Goal: Information Seeking & Learning: Check status

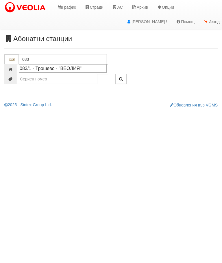
click at [57, 70] on div "083/1 - Трошево - "ВЕОЛИЯ"" at bounding box center [63, 68] width 86 height 7
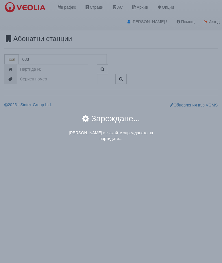
type input "083/1 - Трошево - "ВЕОЛИЯ""
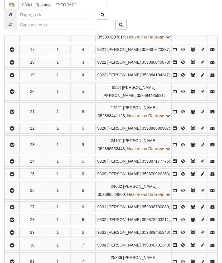
scroll to position [432, 0]
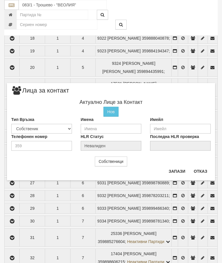
click at [202, 170] on button "Отказ" at bounding box center [200, 171] width 21 height 9
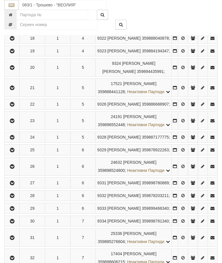
click at [16, 53] on icon "button" at bounding box center [12, 51] width 7 height 4
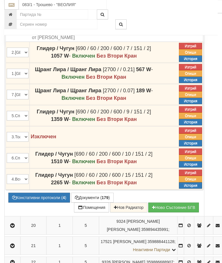
click at [44, 203] on button "Констативни протоколи ( 4 )" at bounding box center [39, 198] width 62 height 10
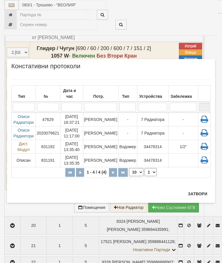
click at [191, 193] on button "Затвори" at bounding box center [197, 193] width 26 height 9
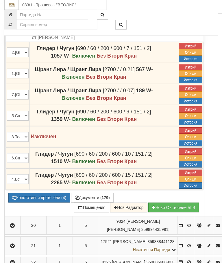
click at [36, 202] on button "Констативни протоколи ( 4 )" at bounding box center [39, 198] width 62 height 10
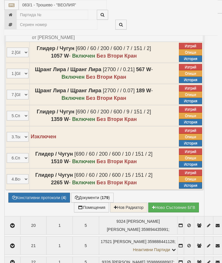
select select "10"
select select "1"
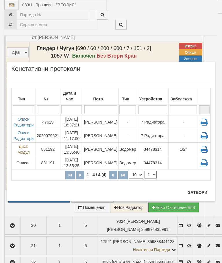
click at [99, 129] on td "[PERSON_NAME]" at bounding box center [100, 136] width 35 height 14
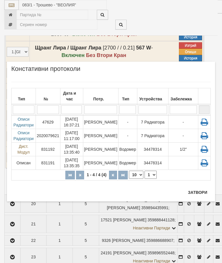
click at [103, 149] on td "[PERSON_NAME]" at bounding box center [100, 150] width 35 height 14
click at [106, 165] on td "[PERSON_NAME]" at bounding box center [100, 163] width 35 height 14
click at [102, 148] on td "[PERSON_NAME]" at bounding box center [100, 150] width 35 height 14
click at [104, 163] on td "[PERSON_NAME]" at bounding box center [100, 163] width 35 height 14
click at [108, 151] on td "[PERSON_NAME]" at bounding box center [100, 150] width 35 height 14
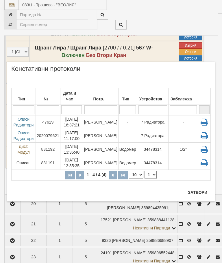
click at [198, 194] on button "Затвори" at bounding box center [197, 192] width 26 height 9
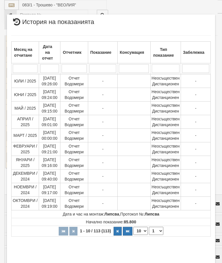
select select "10"
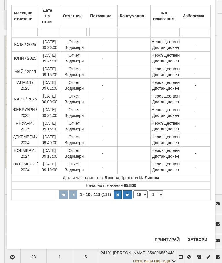
scroll to position [341, 0]
click at [157, 193] on select "1 2 3 4 5 6 7 8 9 10 11 12" at bounding box center [156, 194] width 14 height 8
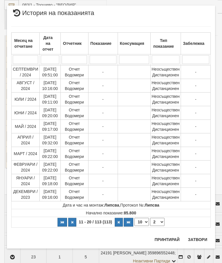
scroll to position [0, 0]
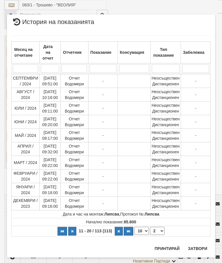
click at [159, 229] on select "1 2 3 4 5 6 7 8 9 10 11 12" at bounding box center [157, 231] width 14 height 8
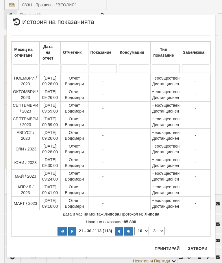
click at [157, 231] on select "1 2 3 4 5 6 7 8 9 10 11 12" at bounding box center [157, 231] width 14 height 8
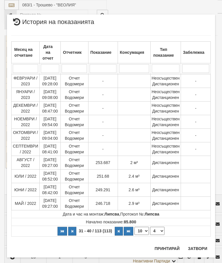
click at [160, 230] on select "1 2 3 4 5 6 7 8 9 10 11 12" at bounding box center [157, 231] width 14 height 8
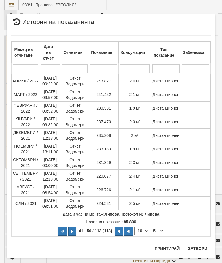
click at [161, 231] on select "1 2 3 4 5 6 7 8 9 10 11 12" at bounding box center [157, 231] width 14 height 8
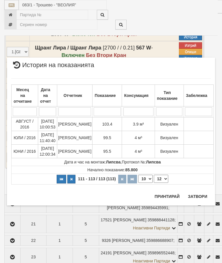
click at [161, 177] on select "1 2 3 4 5 6 7 8 9 10 11 12" at bounding box center [161, 179] width 14 height 8
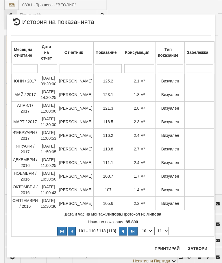
click at [162, 230] on select "1 2 3 4 5 6 7 8 9 10 11 12" at bounding box center [161, 231] width 14 height 8
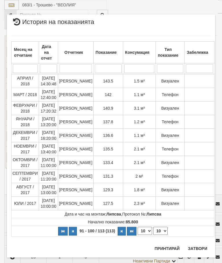
click at [161, 228] on select "1 2 3 4 5 6 7 8 9 10 11 12" at bounding box center [160, 231] width 14 height 8
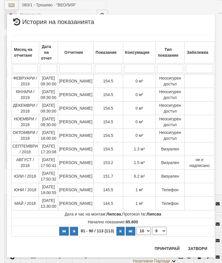
click at [162, 230] on select "1 2 3 4 5 6 7 8 9 10 11 12" at bounding box center [159, 231] width 14 height 8
select select "8"
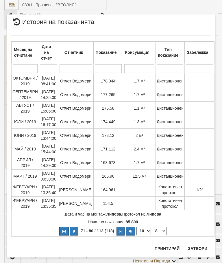
click at [197, 247] on button "Затвори" at bounding box center [197, 248] width 26 height 9
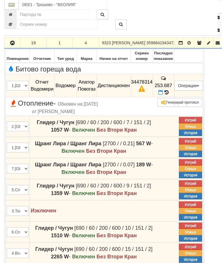
scroll to position [426, 0]
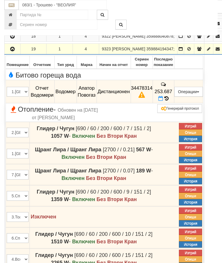
click at [13, 51] on icon "button" at bounding box center [12, 49] width 7 height 4
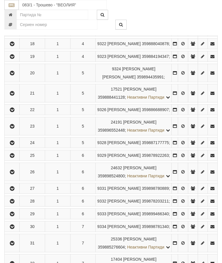
click at [11, 61] on button "button" at bounding box center [11, 56] width 13 height 9
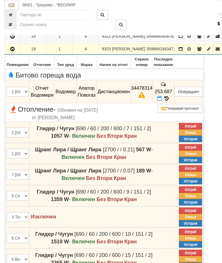
click at [13, 51] on icon "button" at bounding box center [12, 49] width 7 height 4
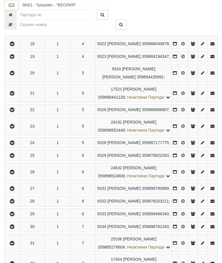
click at [14, 46] on icon "button" at bounding box center [12, 44] width 7 height 4
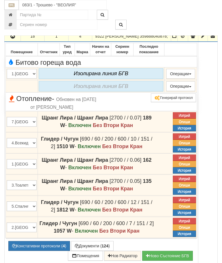
click at [11, 38] on icon "button" at bounding box center [12, 36] width 7 height 4
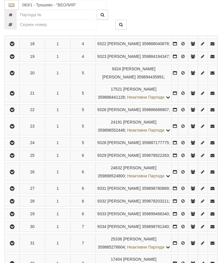
click at [14, 33] on icon "button" at bounding box center [12, 31] width 7 height 4
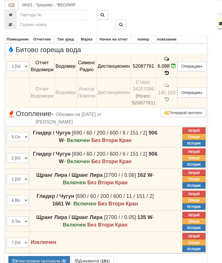
click at [14, 26] on icon "button" at bounding box center [12, 24] width 7 height 4
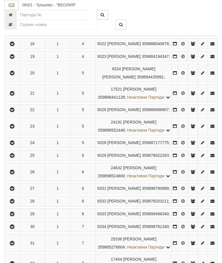
click at [12, 17] on icon "button" at bounding box center [12, 15] width 7 height 4
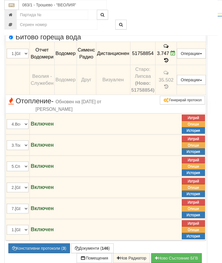
click at [14, 9] on icon "button" at bounding box center [12, 7] width 7 height 4
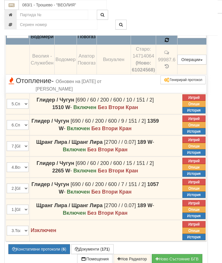
click at [169, 43] on icon at bounding box center [167, 40] width 4 height 5
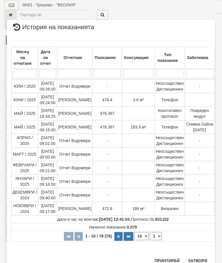
scroll to position [432, 0]
click at [196, 258] on button "Затвори" at bounding box center [197, 260] width 26 height 9
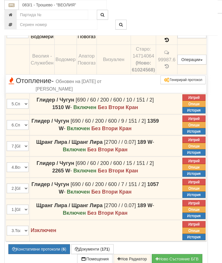
click at [0, 0] on button "Редакция / Протокол" at bounding box center [0, 0] width 0 height 0
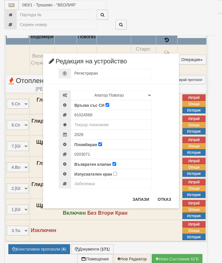
click at [167, 197] on button "Отказ" at bounding box center [164, 199] width 21 height 9
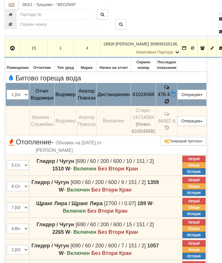
scroll to position [365, 0]
click at [169, 104] on icon at bounding box center [167, 101] width 4 height 5
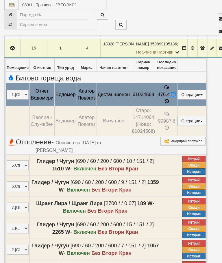
select select "10"
select select "1"
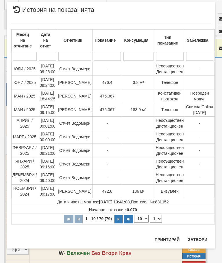
scroll to position [488, 0]
click at [200, 238] on button "Затвори" at bounding box center [197, 239] width 26 height 9
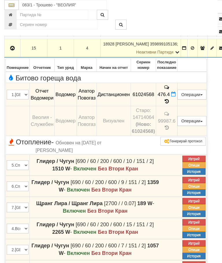
click at [13, 50] on icon "button" at bounding box center [12, 48] width 7 height 4
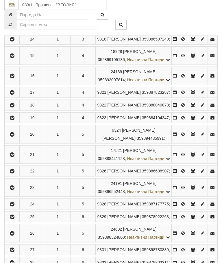
click at [15, 41] on icon "button" at bounding box center [12, 39] width 7 height 4
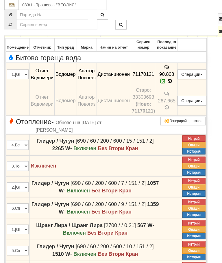
click at [13, 36] on button "button" at bounding box center [12, 31] width 14 height 9
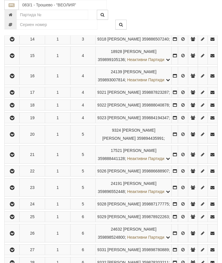
click at [15, 29] on icon "button" at bounding box center [12, 27] width 7 height 4
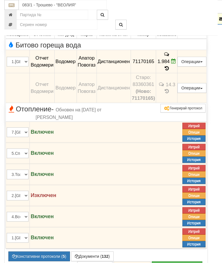
click at [13, 21] on icon "button" at bounding box center [12, 19] width 7 height 4
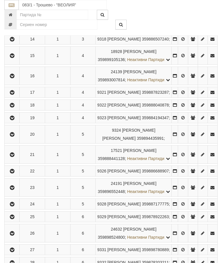
click at [14, 16] on icon "button" at bounding box center [12, 14] width 7 height 4
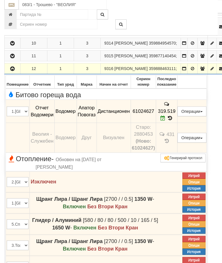
scroll to position [282, 0]
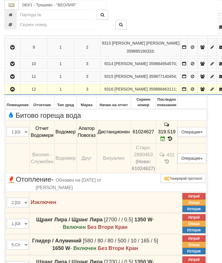
click at [9, 93] on button "button" at bounding box center [12, 89] width 14 height 9
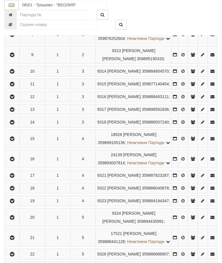
click at [15, 57] on icon "button" at bounding box center [12, 55] width 7 height 4
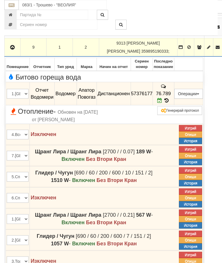
click at [16, 51] on button "button" at bounding box center [12, 47] width 14 height 9
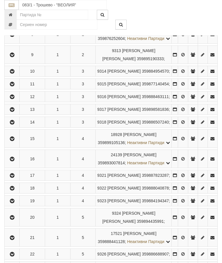
click at [14, 73] on icon "button" at bounding box center [12, 71] width 7 height 4
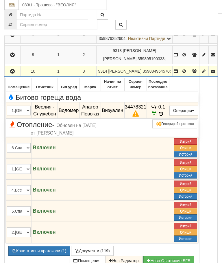
click at [12, 72] on icon "button" at bounding box center [12, 71] width 7 height 4
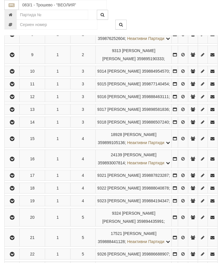
click at [18, 88] on button "button" at bounding box center [11, 84] width 13 height 9
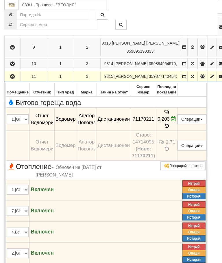
click at [11, 81] on button "button" at bounding box center [12, 76] width 14 height 9
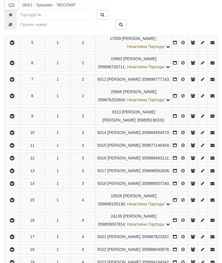
scroll to position [220, 0]
click at [16, 82] on icon "button" at bounding box center [12, 80] width 7 height 4
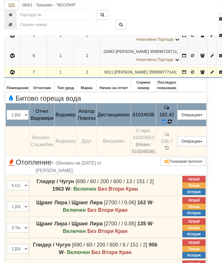
click at [172, 119] on icon at bounding box center [170, 121] width 4 height 5
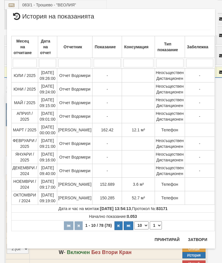
scroll to position [541, 0]
click at [196, 239] on button "Затвори" at bounding box center [197, 239] width 26 height 9
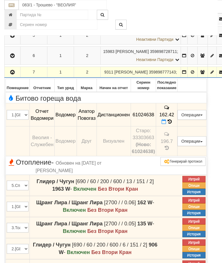
click at [12, 74] on icon "button" at bounding box center [12, 72] width 7 height 4
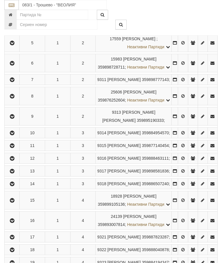
click at [16, 65] on icon "button" at bounding box center [12, 63] width 7 height 4
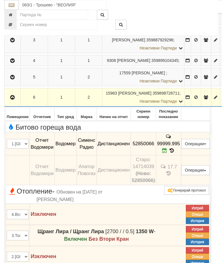
scroll to position [175, 0]
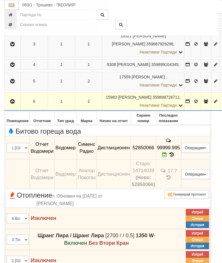
click at [13, 103] on button "button" at bounding box center [12, 101] width 14 height 9
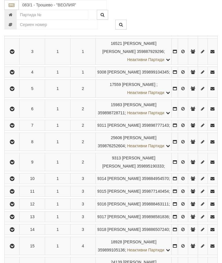
click at [14, 91] on icon "button" at bounding box center [12, 89] width 7 height 4
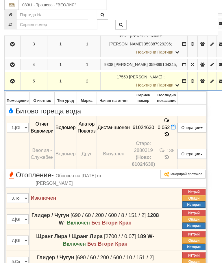
click at [18, 81] on button "button" at bounding box center [12, 81] width 14 height 9
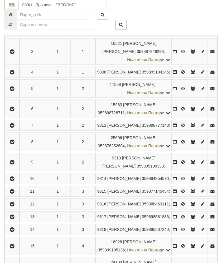
click at [15, 71] on button "button" at bounding box center [11, 72] width 13 height 9
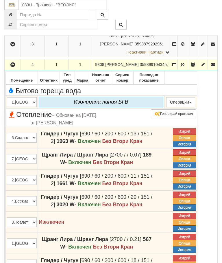
click at [17, 69] on button "button" at bounding box center [12, 64] width 14 height 9
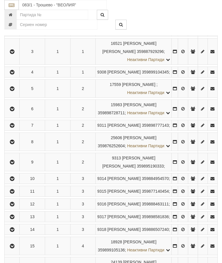
click at [16, 50] on icon "button" at bounding box center [12, 52] width 7 height 4
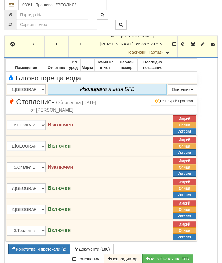
click at [18, 48] on button "button" at bounding box center [12, 44] width 14 height 9
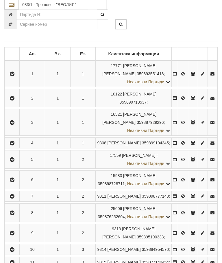
click at [12, 99] on icon "button" at bounding box center [12, 99] width 7 height 4
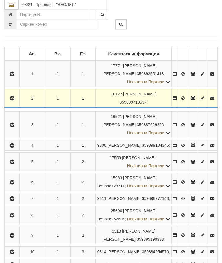
scroll to position [104, 0]
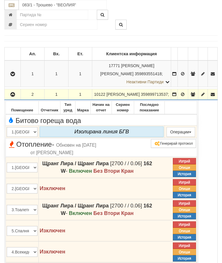
click at [15, 96] on icon "button" at bounding box center [12, 95] width 7 height 4
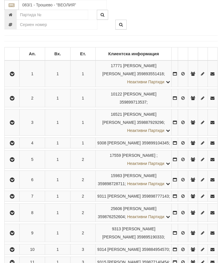
click at [14, 72] on icon "button" at bounding box center [12, 74] width 7 height 4
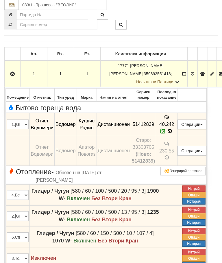
click at [13, 72] on icon "button" at bounding box center [12, 74] width 7 height 4
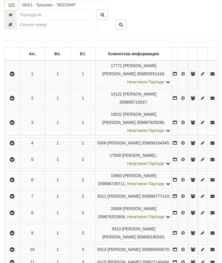
scroll to position [148, 0]
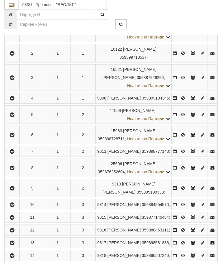
click at [9, 156] on button "button" at bounding box center [11, 151] width 13 height 9
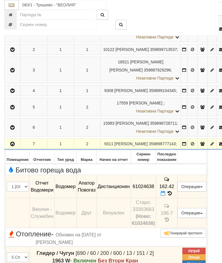
click at [0, 0] on button "Редакция / Протокол" at bounding box center [0, 0] width 0 height 0
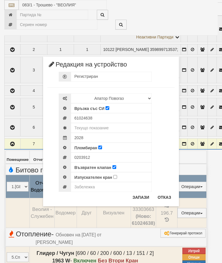
click at [162, 198] on button "Отказ" at bounding box center [164, 197] width 21 height 9
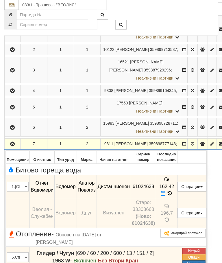
click at [0, 0] on button "Дистанционен модул" at bounding box center [0, 0] width 0 height 0
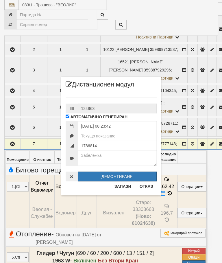
click at [148, 186] on button "Отказ" at bounding box center [146, 186] width 21 height 9
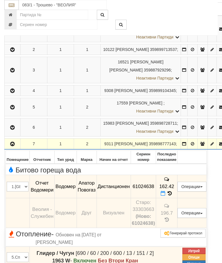
click at [13, 146] on icon "button" at bounding box center [12, 144] width 7 height 4
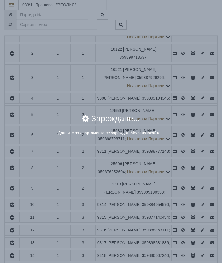
click at [185, 179] on div "× Зареждане... Данните за апартамента се зареждат. Моля изчакайте..." at bounding box center [111, 131] width 222 height 263
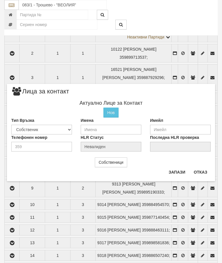
click at [203, 173] on button "Отказ" at bounding box center [200, 171] width 21 height 9
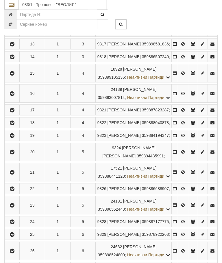
scroll to position [367, 0]
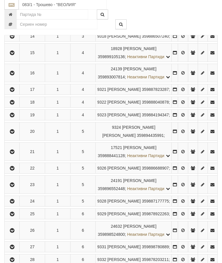
click at [14, 55] on icon "button" at bounding box center [12, 53] width 7 height 4
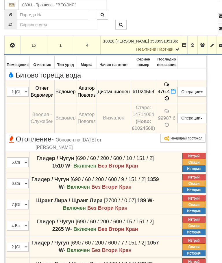
click at [0, 0] on button "Редакция / Протокол" at bounding box center [0, 0] width 0 height 0
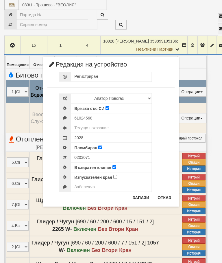
click at [166, 195] on button "Отказ" at bounding box center [164, 197] width 21 height 9
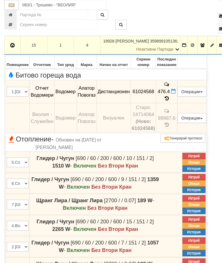
click at [0, 0] on button "Дистанционен модул" at bounding box center [0, 0] width 0 height 0
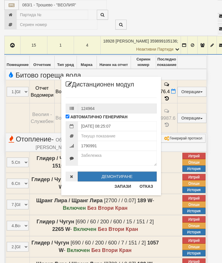
click at [146, 186] on button "Отказ" at bounding box center [146, 186] width 21 height 9
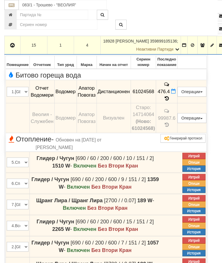
click at [13, 47] on icon "button" at bounding box center [12, 45] width 7 height 4
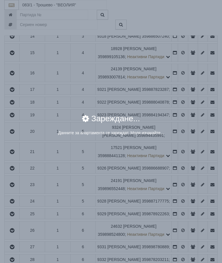
click at [180, 134] on div "Данните за апартамента се зареждат. Моля изчакайте..." at bounding box center [111, 133] width 200 height 6
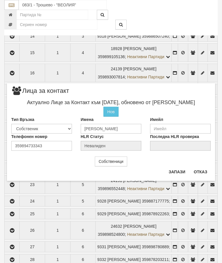
click at [199, 167] on button "Отказ" at bounding box center [200, 171] width 21 height 9
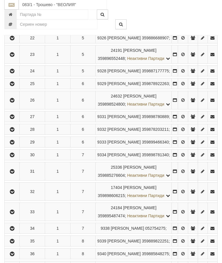
click at [15, 4] on icon "button" at bounding box center [12, 2] width 7 height 4
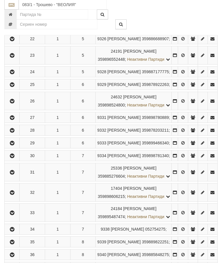
scroll to position [498, 0]
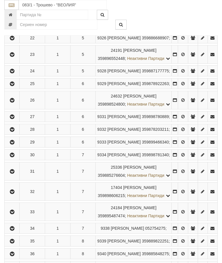
click at [14, 24] on icon "button" at bounding box center [12, 22] width 7 height 4
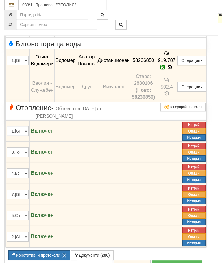
click at [7, 18] on button "button" at bounding box center [12, 14] width 14 height 9
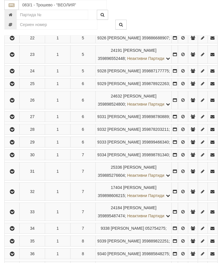
click at [12, 40] on icon "button" at bounding box center [12, 38] width 7 height 4
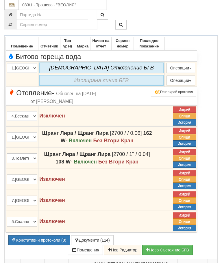
click at [14, 33] on icon "button" at bounding box center [12, 31] width 7 height 4
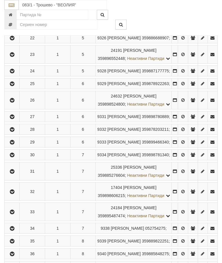
click at [14, 57] on icon "button" at bounding box center [12, 55] width 7 height 4
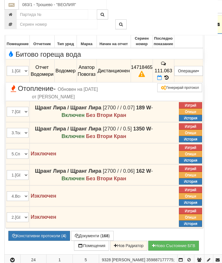
scroll to position [520, 0]
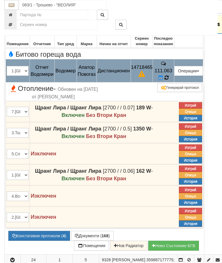
click at [169, 80] on icon at bounding box center [167, 77] width 4 height 5
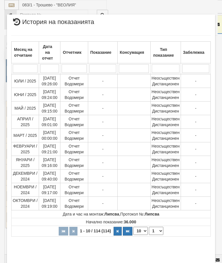
select select "10"
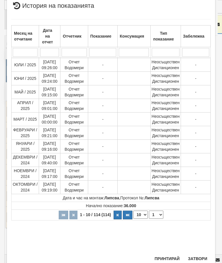
scroll to position [353, 0]
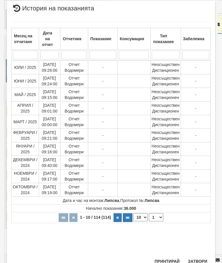
click at [157, 216] on select "1 2 3 4 5 6 7 8 9 10 11 12" at bounding box center [156, 217] width 14 height 8
select select "2"
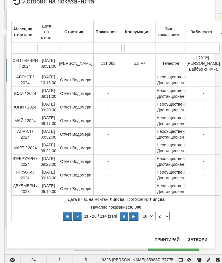
scroll to position [0, 0]
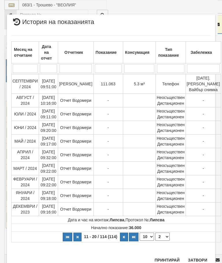
click at [199, 256] on button "Затвори" at bounding box center [197, 259] width 26 height 9
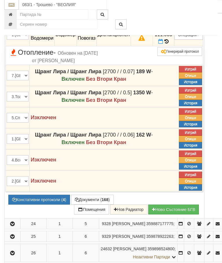
scroll to position [557, 0]
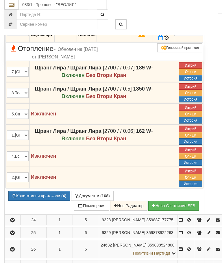
click at [42, 201] on button "Констативни протоколи ( 4 )" at bounding box center [39, 196] width 62 height 10
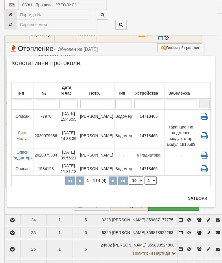
click at [100, 89] on div "Потр." at bounding box center [96, 93] width 33 height 8
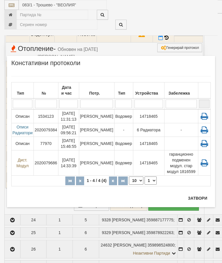
scroll to position [582, 0]
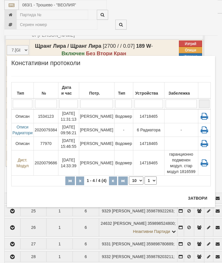
click at [194, 198] on button "Затвори" at bounding box center [197, 197] width 26 height 9
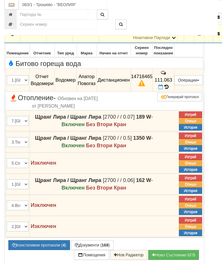
scroll to position [505, 0]
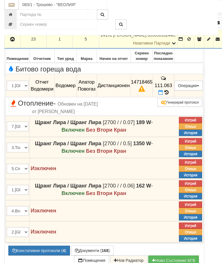
click at [14, 44] on button "button" at bounding box center [12, 39] width 14 height 9
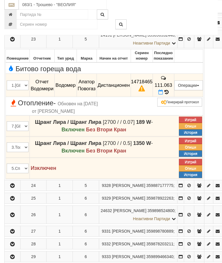
scroll to position [506, 0]
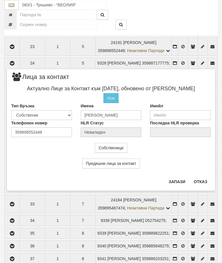
click at [207, 182] on button "Отказ" at bounding box center [200, 181] width 21 height 9
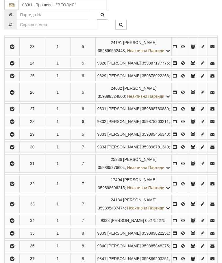
click at [19, 67] on button "button" at bounding box center [11, 63] width 13 height 9
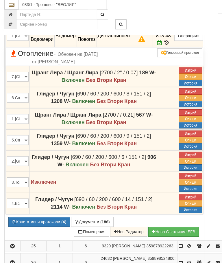
scroll to position [568, 0]
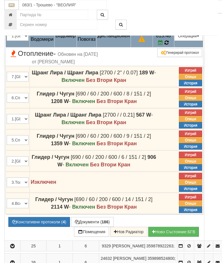
click at [169, 45] on icon at bounding box center [167, 42] width 4 height 5
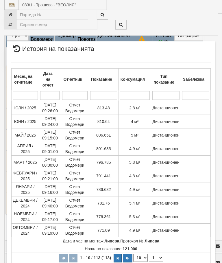
scroll to position [795, 0]
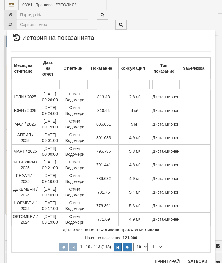
click at [199, 259] on button "Затвори" at bounding box center [197, 260] width 26 height 9
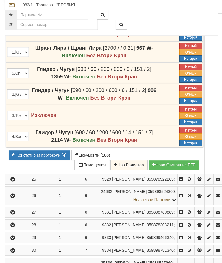
scroll to position [634, 0]
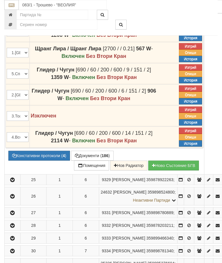
click at [71, 160] on button "Документи ( 186 )" at bounding box center [92, 156] width 43 height 10
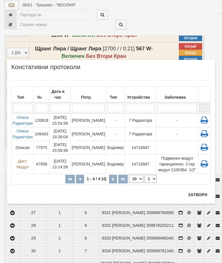
click at [92, 128] on td "[PERSON_NAME]" at bounding box center [88, 134] width 35 height 14
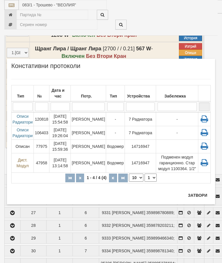
scroll to position [656, 0]
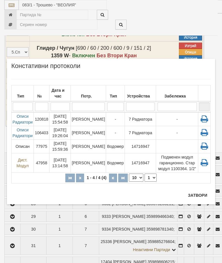
click at [198, 193] on button "Затвори" at bounding box center [197, 195] width 26 height 9
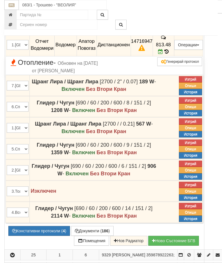
scroll to position [540, 0]
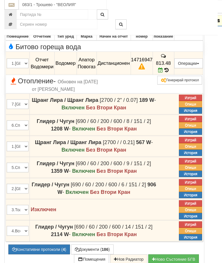
click at [9, 25] on button "button" at bounding box center [12, 20] width 14 height 9
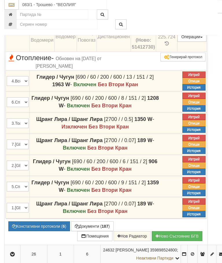
scroll to position [594, 0]
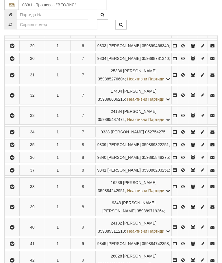
click at [15, 6] on icon "button" at bounding box center [12, 4] width 7 height 4
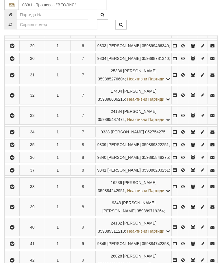
click at [16, 23] on icon "button" at bounding box center [12, 21] width 7 height 4
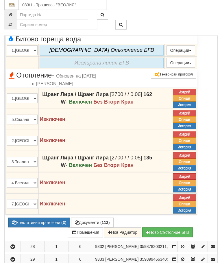
click at [14, 15] on icon "button" at bounding box center [12, 13] width 7 height 4
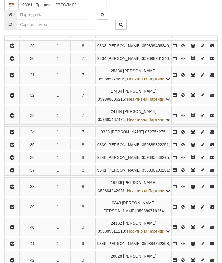
click at [19, 37] on button "button" at bounding box center [11, 33] width 13 height 9
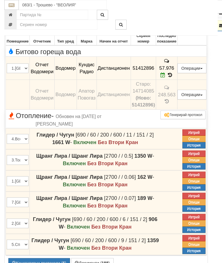
click at [16, 28] on icon "button" at bounding box center [12, 26] width 7 height 4
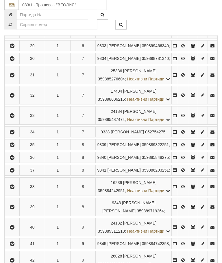
click at [14, 50] on button "button" at bounding box center [11, 45] width 13 height 9
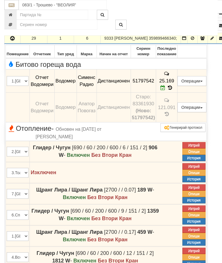
click at [14, 40] on icon "button" at bounding box center [12, 38] width 7 height 4
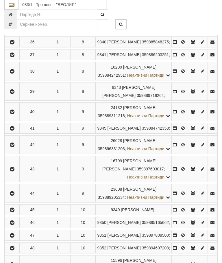
scroll to position [709, 0]
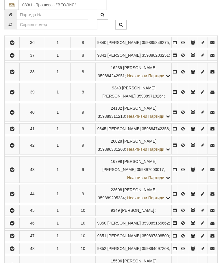
click at [16, 5] on button "button" at bounding box center [11, 0] width 13 height 9
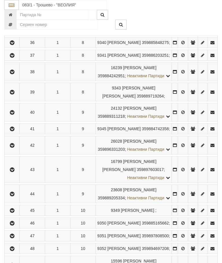
click at [14, 21] on button "button" at bounding box center [11, 17] width 13 height 9
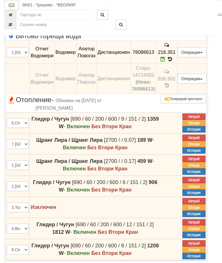
click at [13, 12] on icon "button" at bounding box center [12, 10] width 7 height 4
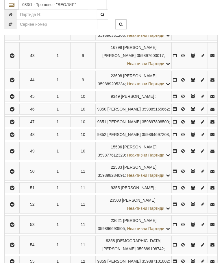
scroll to position [824, 0]
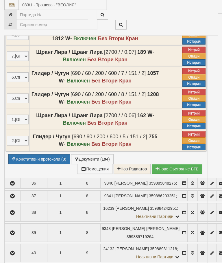
select select "10"
select select "1"
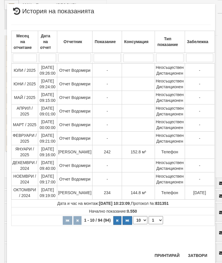
scroll to position [400, 0]
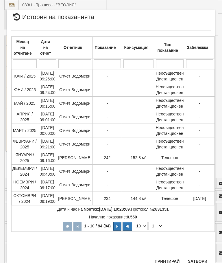
click at [196, 263] on button "Затвори" at bounding box center [197, 260] width 26 height 9
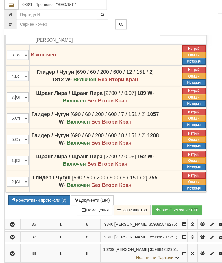
scroll to position [784, 0]
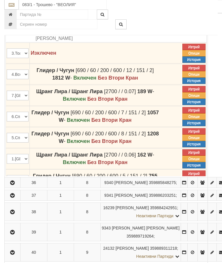
scroll to position [784, 0]
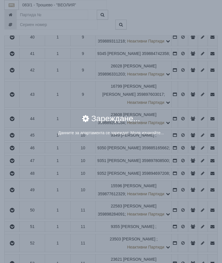
click at [185, 215] on div "× Зареждане... Данните за апартамента се зареждат. Моля изчакайте..." at bounding box center [111, 131] width 222 height 263
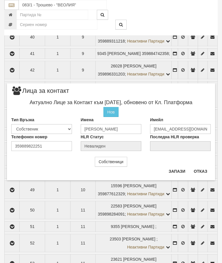
click at [201, 167] on button "Отказ" at bounding box center [200, 171] width 21 height 9
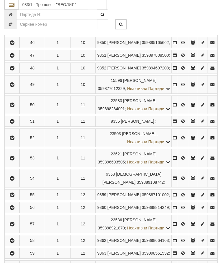
scroll to position [895, 0]
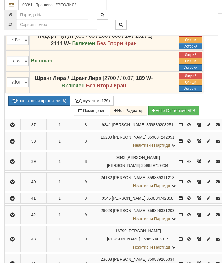
scroll to position [851, 0]
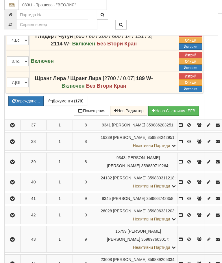
click at [48, 106] on button "Документи ( 179 )" at bounding box center [66, 101] width 43 height 10
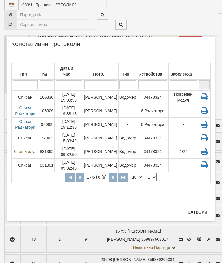
click at [102, 92] on td "[PERSON_NAME]" at bounding box center [100, 97] width 35 height 14
click at [200, 209] on button "Затвори" at bounding box center [197, 211] width 26 height 9
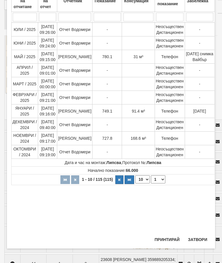
scroll to position [177, 0]
click at [200, 239] on button "Затвори" at bounding box center [197, 239] width 26 height 9
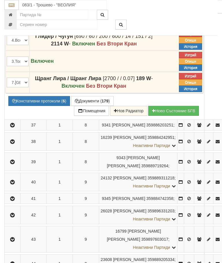
scroll to position [720, 0]
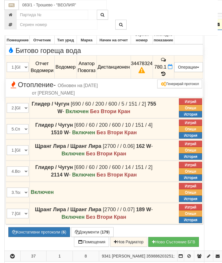
click at [10, 27] on icon "button" at bounding box center [12, 25] width 7 height 4
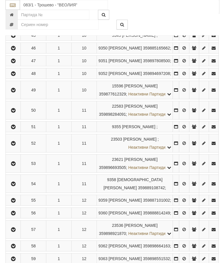
scroll to position [917, 0]
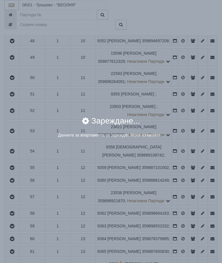
click at [183, 104] on div "× Зареждане... Данните за апартамента се зареждат. Моля изчакайте..." at bounding box center [111, 73] width 217 height 147
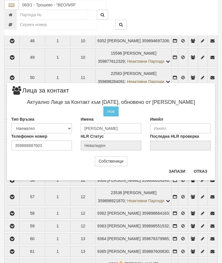
click at [198, 168] on button "Отказ" at bounding box center [200, 171] width 21 height 9
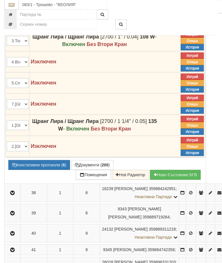
scroll to position [828, 0]
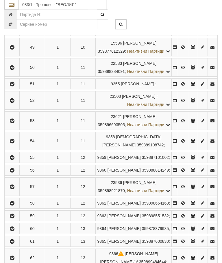
scroll to position [928, 0]
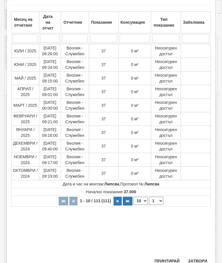
scroll to position [30, 0]
click at [158, 199] on select "1 2 3 4 5 6 7 8 9 10 11 12" at bounding box center [156, 201] width 14 height 8
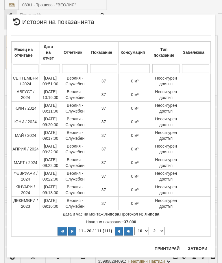
scroll to position [0, 0]
click at [157, 229] on select "1 2 3 4 5 6 7 8 9 10 11 12" at bounding box center [157, 231] width 14 height 8
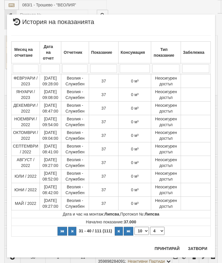
click at [158, 228] on select "1 2 3 4 5 6 7 8 9 10 11 12" at bounding box center [157, 231] width 14 height 8
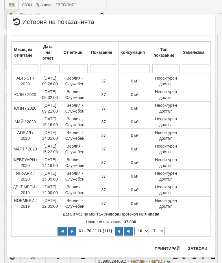
click at [160, 228] on select "1 2 3 4 5 6 7 8 9 10 11 12" at bounding box center [157, 231] width 14 height 8
select select "10"
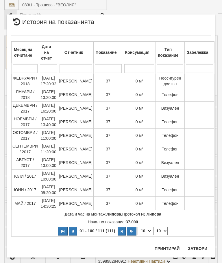
click at [203, 246] on button "Затвори" at bounding box center [197, 248] width 26 height 9
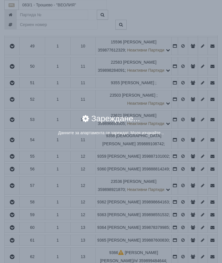
click at [196, 187] on div "× Зареждане... Данните за апартамента се зареждат. Моля изчакайте..." at bounding box center [111, 131] width 222 height 263
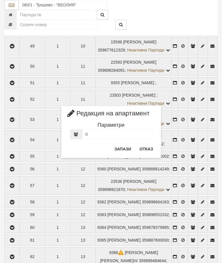
click at [145, 146] on button "Отказ" at bounding box center [146, 148] width 21 height 9
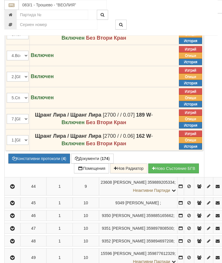
click at [169, 3] on icon at bounding box center [167, 0] width 4 height 5
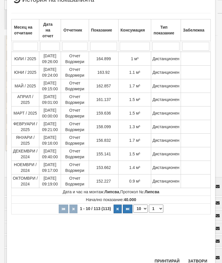
scroll to position [171, 0]
click at [197, 258] on button "Затвори" at bounding box center [197, 260] width 26 height 9
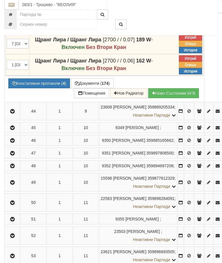
scroll to position [1003, 0]
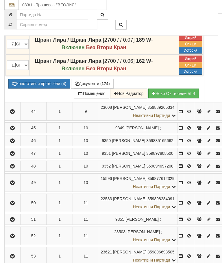
click at [42, 88] on button "Констативни протоколи ( 4 )" at bounding box center [39, 84] width 62 height 10
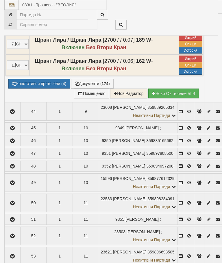
select select "10"
select select "1"
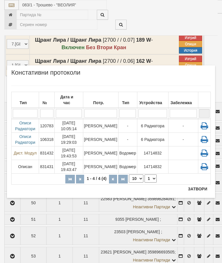
click at [75, 123] on td "21/02/2025 10:05:14" at bounding box center [69, 126] width 28 height 14
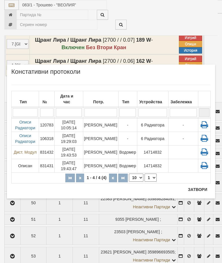
scroll to position [1024, 0]
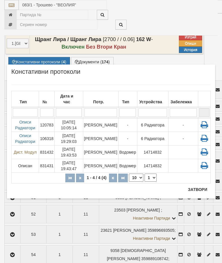
click at [195, 189] on button "Затвори" at bounding box center [197, 189] width 26 height 9
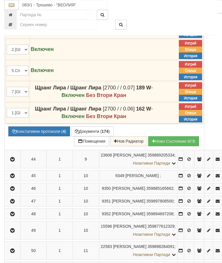
scroll to position [955, 0]
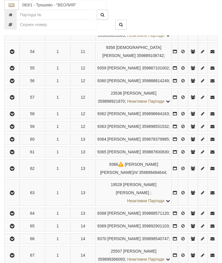
scroll to position [1024, 0]
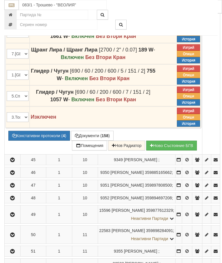
scroll to position [992, 0]
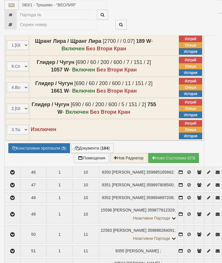
select select "10"
select select "1"
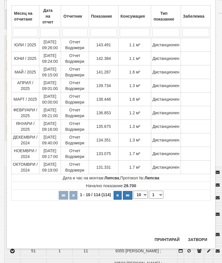
scroll to position [350, 0]
click at [201, 239] on button "Затвори" at bounding box center [197, 239] width 26 height 9
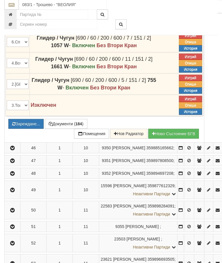
click at [43, 129] on button "Зареждане..." at bounding box center [25, 124] width 35 height 10
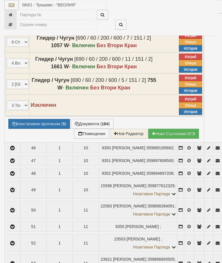
select select "10"
select select "1"
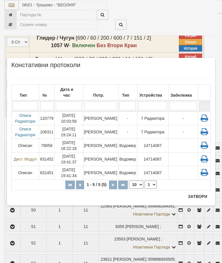
scroll to position [1038, 0]
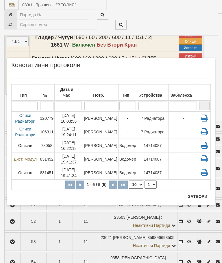
click at [104, 119] on td "[PERSON_NAME]" at bounding box center [100, 118] width 35 height 14
click at [199, 196] on button "Затвори" at bounding box center [197, 196] width 26 height 9
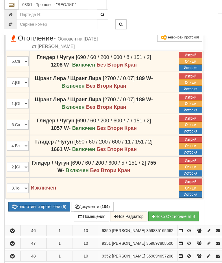
scroll to position [934, 0]
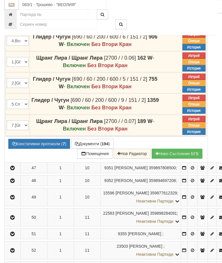
scroll to position [1018, 0]
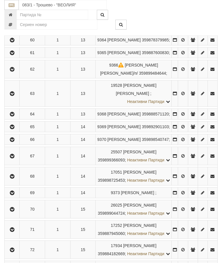
scroll to position [1136, 0]
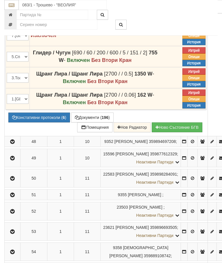
scroll to position [1035, 0]
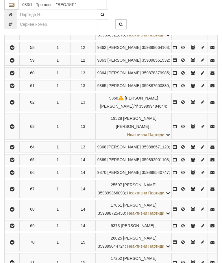
scroll to position [1082, 0]
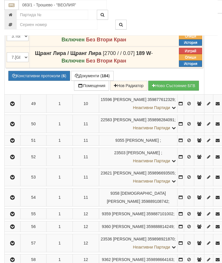
click at [71, 81] on button "Документи ( 184 )" at bounding box center [92, 76] width 43 height 10
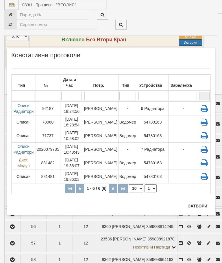
click at [99, 92] on input "search" at bounding box center [100, 96] width 33 height 9
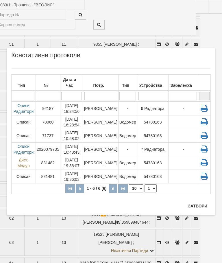
click at [200, 207] on button "Затвори" at bounding box center [197, 205] width 26 height 9
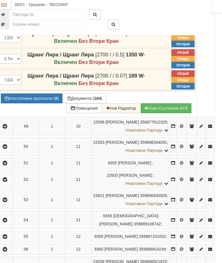
scroll to position [1059, 6]
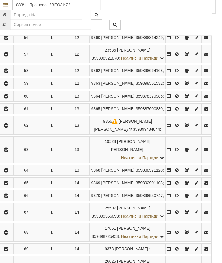
scroll to position [1059, 2]
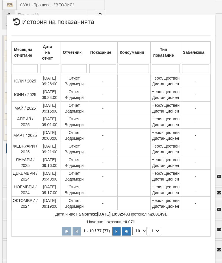
click at [156, 230] on select "1 2 3 4 5 6 7 8" at bounding box center [154, 231] width 12 height 8
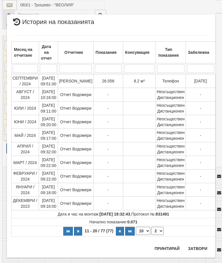
click at [156, 232] on select "1 2 3 4 5 6 7 8" at bounding box center [158, 231] width 12 height 8
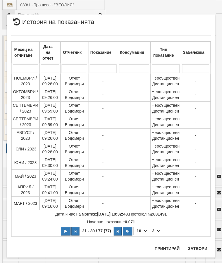
click at [155, 234] on select "1 2 3 4 5 6 7 8" at bounding box center [155, 231] width 12 height 8
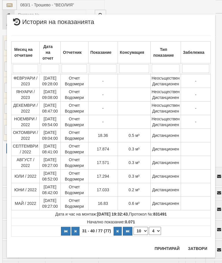
select select "4"
click at [190, 249] on button "Затвори" at bounding box center [197, 248] width 26 height 9
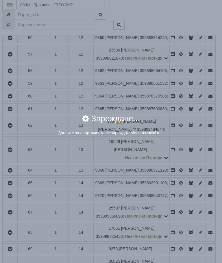
click at [182, 263] on div "× Зареждане... Данните за апартамента се зареждат. Моля изчакайте..." at bounding box center [111, 131] width 222 height 263
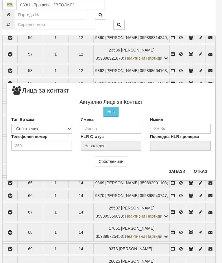
click at [199, 171] on button "Отказ" at bounding box center [200, 171] width 21 height 9
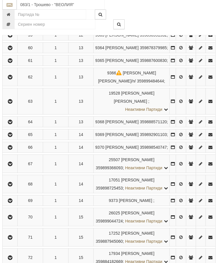
scroll to position [1109, 2]
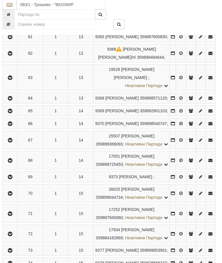
scroll to position [1131, 2]
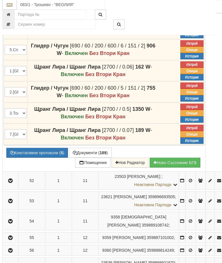
scroll to position [1089, 2]
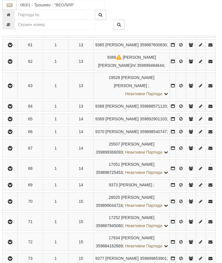
scroll to position [1143, 2]
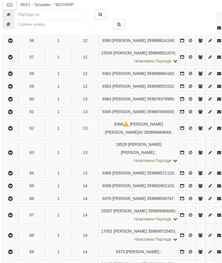
scroll to position [1136, 2]
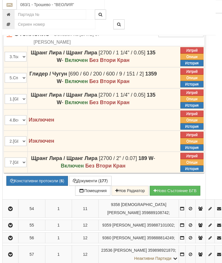
scroll to position [1120, 2]
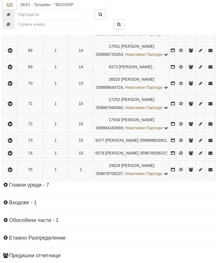
scroll to position [1269, 2]
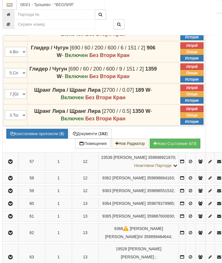
scroll to position [1189, 2]
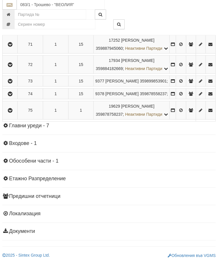
scroll to position [1347, 2]
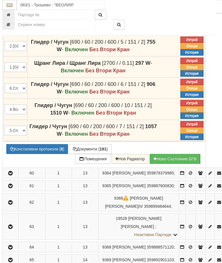
scroll to position [1233, 2]
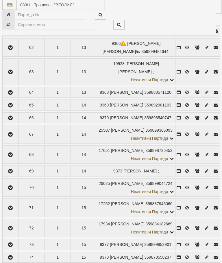
select select "10"
select select "1"
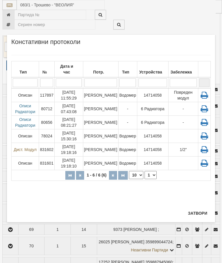
scroll to position [1283, 2]
click at [77, 88] on td "04/12/2024 11:55:29" at bounding box center [68, 95] width 29 height 14
click at [197, 213] on button "Затвори" at bounding box center [197, 212] width 26 height 9
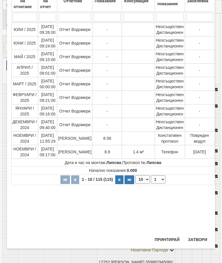
scroll to position [51, 0]
click at [203, 237] on button "Затвори" at bounding box center [197, 239] width 26 height 9
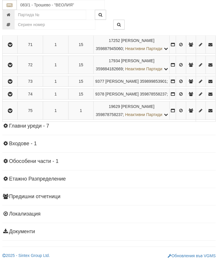
scroll to position [1458, 2]
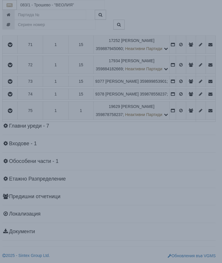
click at [180, 121] on div "Зареждане..." at bounding box center [110, 121] width 239 height 19
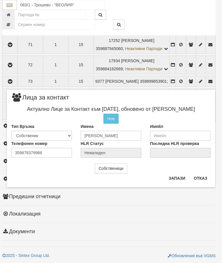
click at [197, 182] on button "Отказ" at bounding box center [200, 177] width 21 height 9
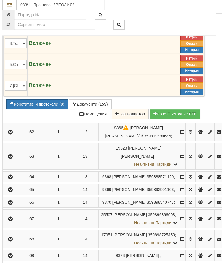
scroll to position [1281, 2]
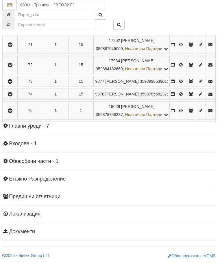
scroll to position [1481, 2]
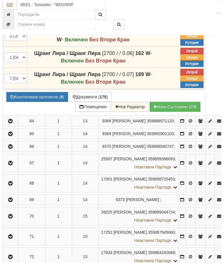
scroll to position [1345, 2]
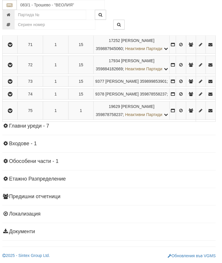
scroll to position [1515, 2]
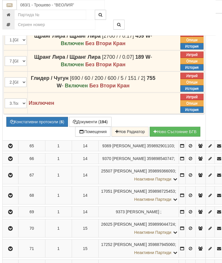
scroll to position [1344, 2]
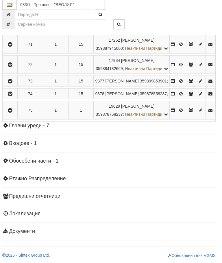
scroll to position [1534, 2]
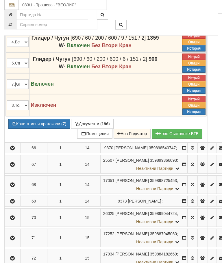
scroll to position [1362, 0]
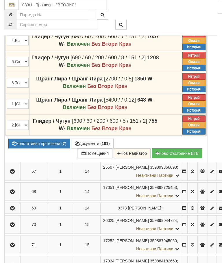
scroll to position [1332, 0]
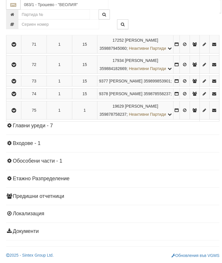
scroll to position [1482, 0]
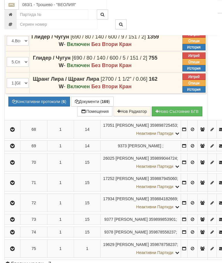
scroll to position [1381, 0]
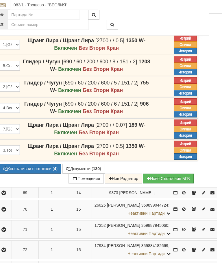
scroll to position [1365, 0]
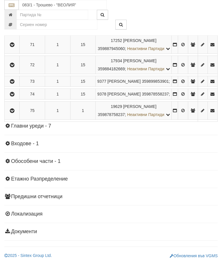
scroll to position [1541, 0]
click at [16, 12] on button "button" at bounding box center [11, 7] width 13 height 9
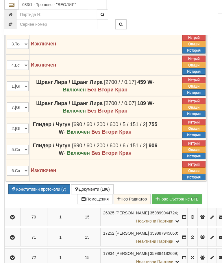
scroll to position [1363, 0]
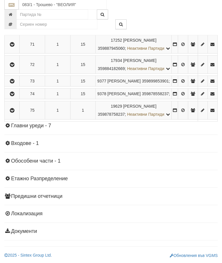
scroll to position [1308, 0]
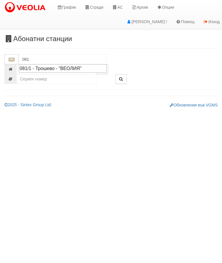
click at [84, 68] on div "081/1 - Трошево - "ВЕОЛИЯ"" at bounding box center [63, 68] width 86 height 7
type input "081/1 - Трошево - "ВЕОЛИЯ""
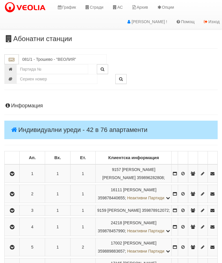
click at [11, 177] on button "button" at bounding box center [11, 173] width 13 height 9
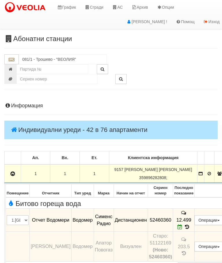
click at [12, 174] on icon "button" at bounding box center [12, 174] width 7 height 4
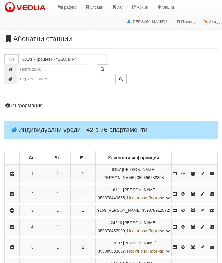
click at [15, 196] on icon "button" at bounding box center [12, 194] width 7 height 4
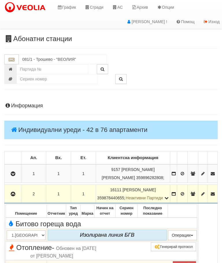
click at [14, 196] on icon "button" at bounding box center [13, 194] width 7 height 4
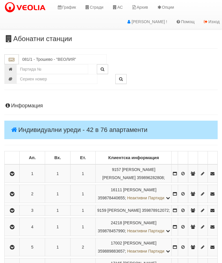
click at [15, 213] on icon "button" at bounding box center [12, 210] width 7 height 4
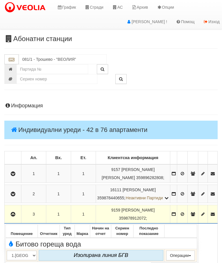
click at [12, 216] on icon "button" at bounding box center [13, 214] width 7 height 4
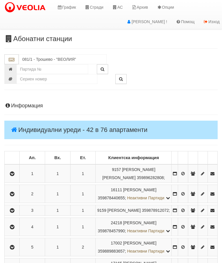
click at [13, 229] on icon "button" at bounding box center [12, 227] width 7 height 4
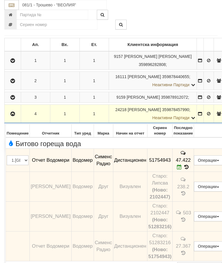
scroll to position [115, 0]
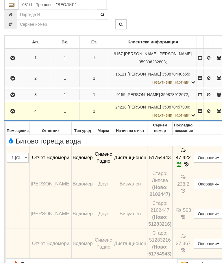
click at [7, 116] on button "button" at bounding box center [12, 111] width 14 height 9
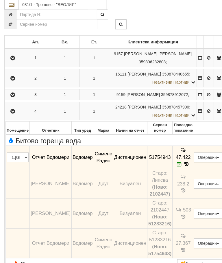
scroll to position [116, 0]
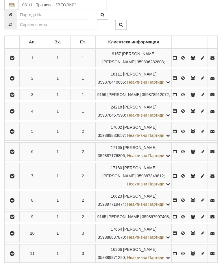
click at [13, 134] on icon "button" at bounding box center [12, 132] width 7 height 4
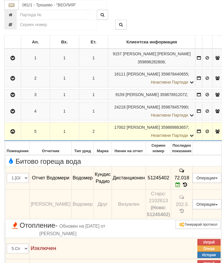
click at [14, 136] on button "button" at bounding box center [12, 131] width 14 height 9
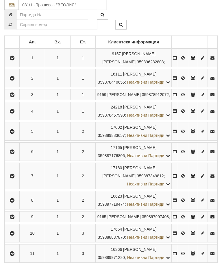
click at [14, 154] on icon "button" at bounding box center [12, 152] width 7 height 4
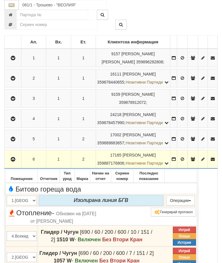
click at [13, 161] on icon "button" at bounding box center [13, 159] width 7 height 4
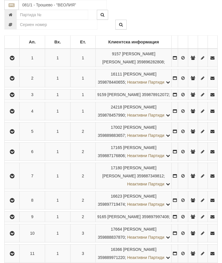
click at [16, 178] on icon "button" at bounding box center [12, 176] width 7 height 4
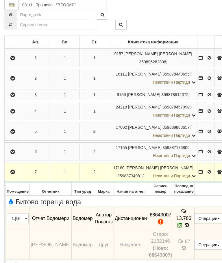
click at [13, 174] on icon "button" at bounding box center [12, 172] width 7 height 4
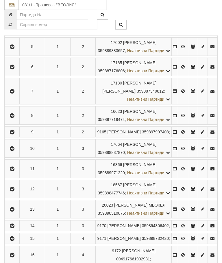
scroll to position [205, 0]
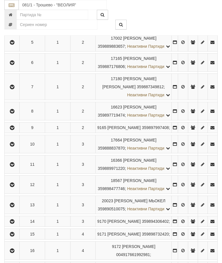
click at [15, 113] on icon "button" at bounding box center [12, 111] width 7 height 4
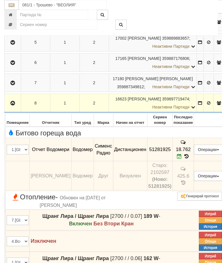
click at [14, 107] on button "button" at bounding box center [12, 103] width 14 height 9
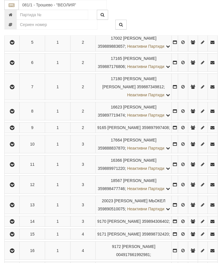
click at [14, 132] on button "button" at bounding box center [11, 127] width 13 height 9
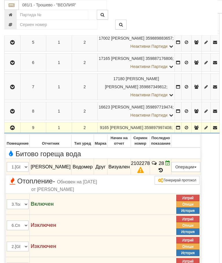
click at [164, 173] on icon at bounding box center [161, 170] width 6 height 5
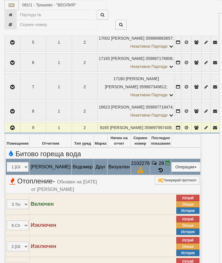
select select "10"
select select "1"
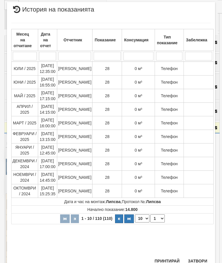
scroll to position [357, 0]
click at [196, 259] on button "Затвори" at bounding box center [197, 260] width 26 height 9
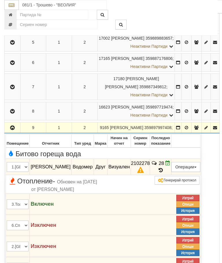
click at [14, 130] on icon "button" at bounding box center [12, 128] width 7 height 4
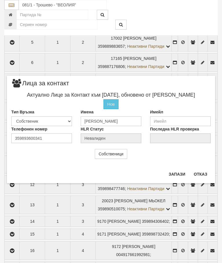
click at [208, 171] on button "Отказ" at bounding box center [200, 173] width 21 height 9
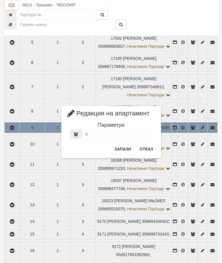
click at [144, 151] on button "Отказ" at bounding box center [146, 148] width 21 height 9
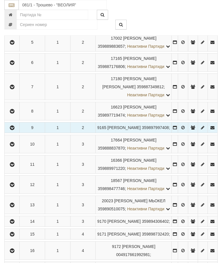
click at [10, 148] on button "button" at bounding box center [11, 144] width 13 height 9
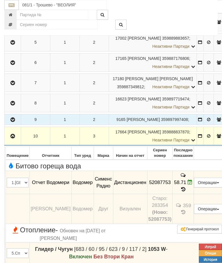
click at [11, 138] on icon "button" at bounding box center [12, 136] width 7 height 4
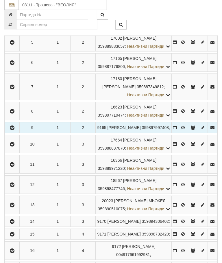
click at [11, 167] on icon "button" at bounding box center [12, 164] width 7 height 4
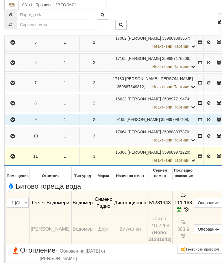
click at [12, 158] on icon "button" at bounding box center [12, 156] width 7 height 4
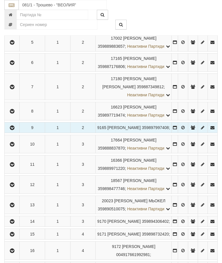
click at [12, 187] on icon "button" at bounding box center [12, 185] width 7 height 4
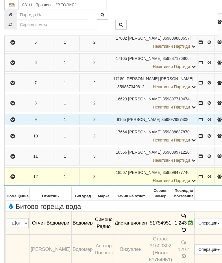
click at [13, 181] on button "button" at bounding box center [12, 176] width 14 height 9
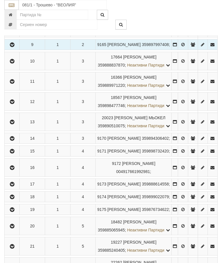
scroll to position [287, 0]
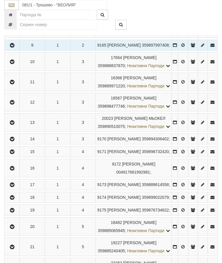
click at [18, 127] on button "button" at bounding box center [11, 122] width 13 height 9
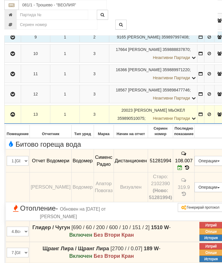
click at [10, 117] on icon "button" at bounding box center [12, 114] width 7 height 4
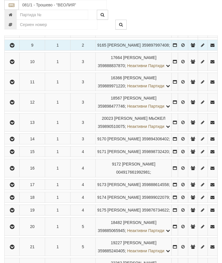
click at [12, 141] on icon "button" at bounding box center [12, 139] width 7 height 4
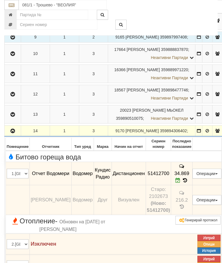
click at [12, 133] on icon "button" at bounding box center [12, 131] width 7 height 4
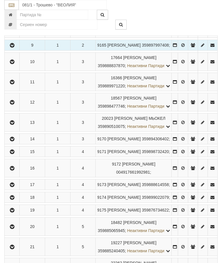
click at [10, 154] on icon "button" at bounding box center [12, 152] width 7 height 4
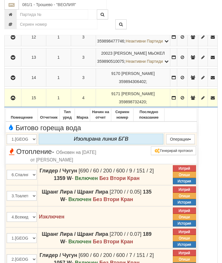
click at [16, 102] on button "button" at bounding box center [12, 98] width 15 height 9
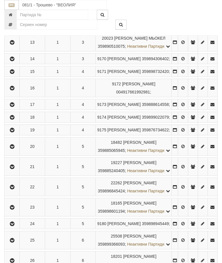
click at [12, 90] on icon "button" at bounding box center [12, 88] width 7 height 4
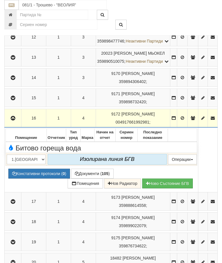
click at [13, 120] on icon "button" at bounding box center [13, 118] width 7 height 4
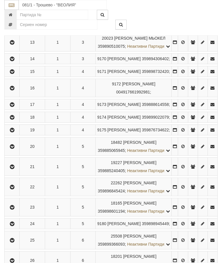
click at [16, 109] on button "button" at bounding box center [11, 104] width 13 height 9
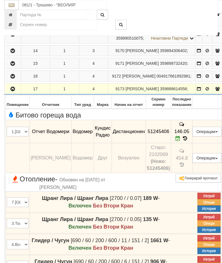
click at [13, 91] on icon "button" at bounding box center [12, 89] width 7 height 4
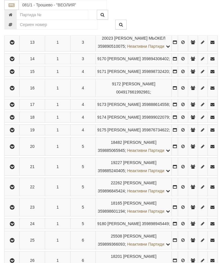
click at [13, 119] on icon "button" at bounding box center [12, 117] width 7 height 4
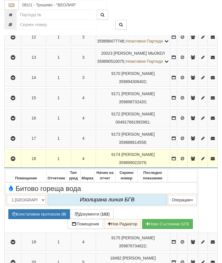
click at [15, 161] on icon "button" at bounding box center [13, 159] width 7 height 4
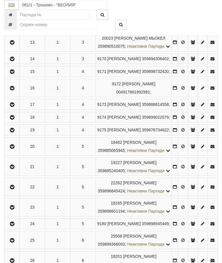
click at [14, 134] on button "button" at bounding box center [11, 129] width 13 height 9
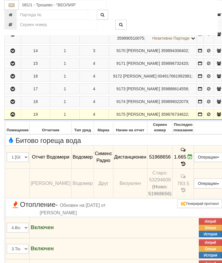
click at [14, 117] on icon "button" at bounding box center [12, 114] width 7 height 4
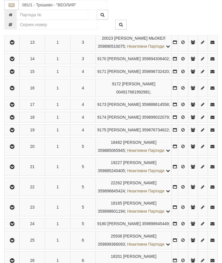
click at [13, 149] on icon "button" at bounding box center [12, 147] width 7 height 4
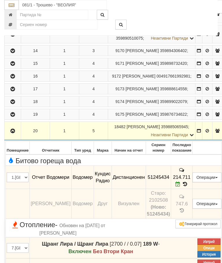
click at [13, 133] on icon "button" at bounding box center [12, 131] width 7 height 4
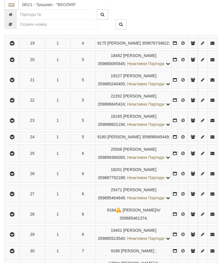
click at [12, 82] on icon "button" at bounding box center [12, 80] width 7 height 4
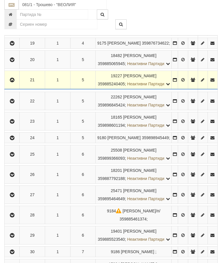
scroll to position [454, 0]
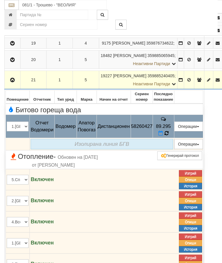
click at [169, 136] on icon at bounding box center [166, 133] width 5 height 6
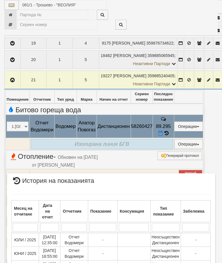
click at [17, 115] on div "× История на показанията Месец на отчитане Дата на отчет Отчетник Показание Кон…" at bounding box center [111, 232] width 217 height 464
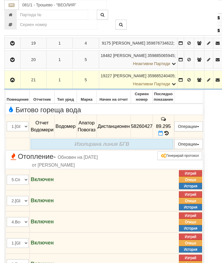
click at [15, 82] on icon "button" at bounding box center [12, 80] width 7 height 4
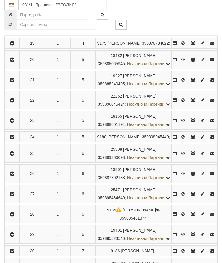
click at [13, 102] on icon "button" at bounding box center [12, 100] width 7 height 4
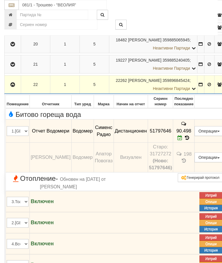
click at [14, 87] on icon "button" at bounding box center [12, 85] width 7 height 4
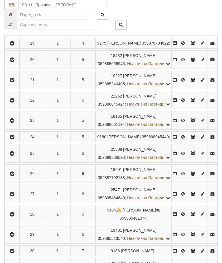
click at [13, 123] on icon "button" at bounding box center [12, 121] width 7 height 4
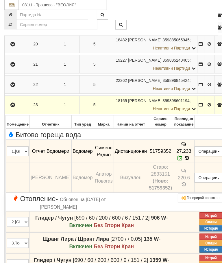
click at [15, 107] on icon "button" at bounding box center [12, 105] width 7 height 4
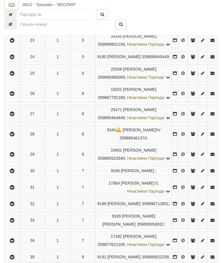
click at [14, 59] on icon "button" at bounding box center [12, 57] width 7 height 4
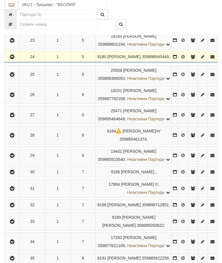
scroll to position [534, 0]
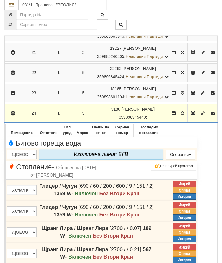
click at [13, 115] on icon "button" at bounding box center [13, 113] width 7 height 4
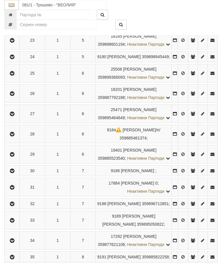
click at [17, 77] on button "button" at bounding box center [11, 73] width 13 height 9
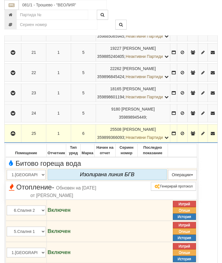
click at [13, 138] on button "button" at bounding box center [12, 133] width 15 height 9
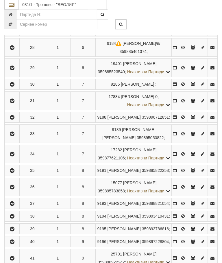
click at [16, 10] on icon "button" at bounding box center [12, 7] width 7 height 4
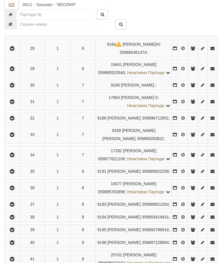
scroll to position [620, 0]
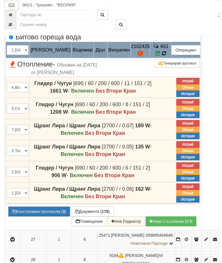
click at [166, 56] on icon at bounding box center [164, 53] width 4 height 5
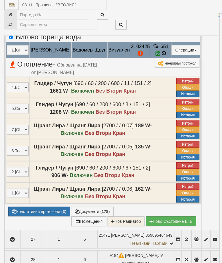
select select "10"
select select "1"
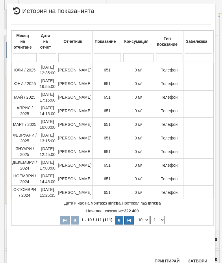
scroll to position [387, 0]
click at [204, 256] on button "Затвори" at bounding box center [197, 260] width 26 height 9
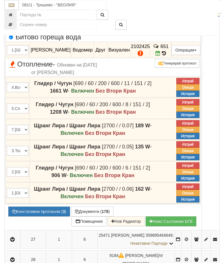
click at [11, 9] on icon "button" at bounding box center [12, 7] width 7 height 4
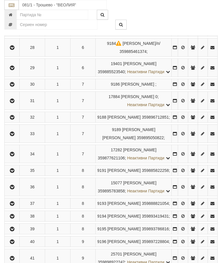
click at [7, 36] on td at bounding box center [12, 27] width 15 height 18
click at [15, 29] on icon "button" at bounding box center [12, 27] width 7 height 4
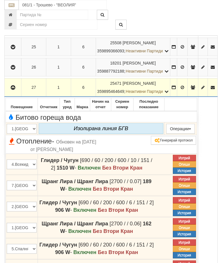
click at [10, 90] on icon "button" at bounding box center [13, 88] width 7 height 4
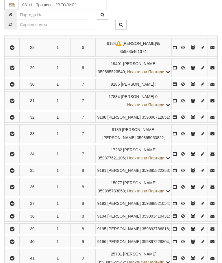
click at [14, 52] on button "button" at bounding box center [11, 47] width 13 height 9
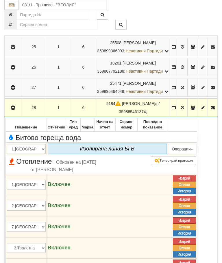
click at [12, 110] on icon "button" at bounding box center [13, 108] width 7 height 4
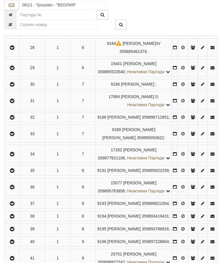
click at [16, 70] on icon "button" at bounding box center [12, 68] width 7 height 4
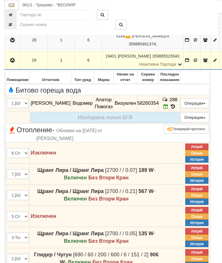
click at [12, 62] on icon "button" at bounding box center [12, 60] width 7 height 4
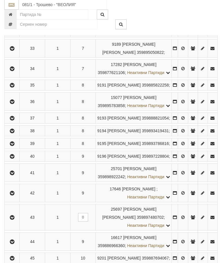
scroll to position [727, 0]
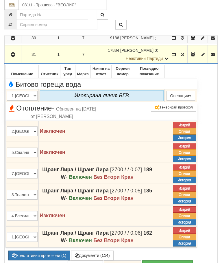
click at [16, 59] on button "button" at bounding box center [12, 54] width 15 height 9
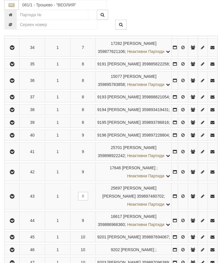
click at [14, 13] on icon "button" at bounding box center [12, 11] width 7 height 4
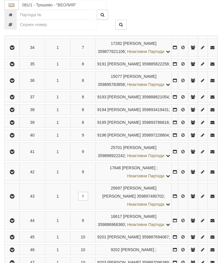
click at [14, 29] on icon "button" at bounding box center [12, 27] width 7 height 4
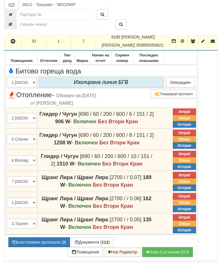
scroll to position [781, 0]
click at [14, 43] on icon "button" at bounding box center [13, 41] width 7 height 4
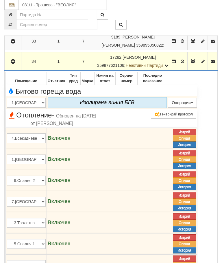
click at [17, 66] on button "button" at bounding box center [12, 61] width 15 height 9
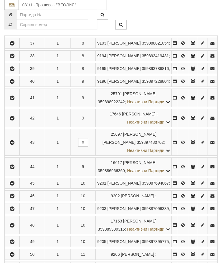
click at [15, 12] on icon "button" at bounding box center [12, 10] width 7 height 4
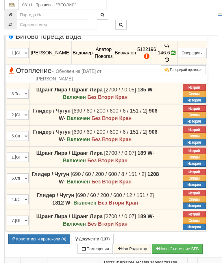
click at [15, 12] on icon "button" at bounding box center [12, 10] width 7 height 4
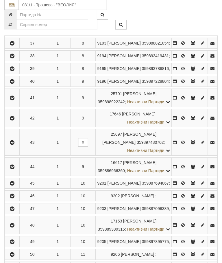
click at [12, 29] on icon "button" at bounding box center [12, 27] width 7 height 4
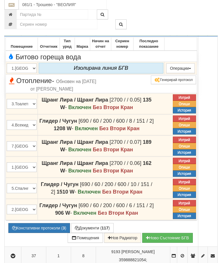
scroll to position [902, 0]
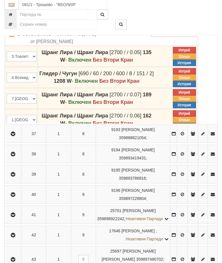
scroll to position [903, 0]
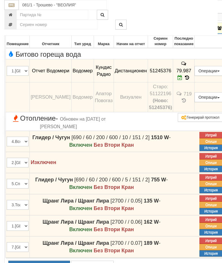
scroll to position [773, 0]
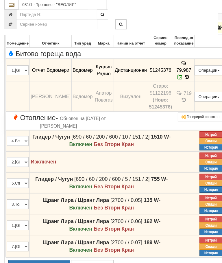
click at [14, 30] on icon "button" at bounding box center [12, 28] width 7 height 4
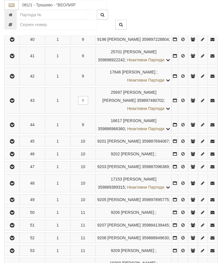
scroll to position [823, 0]
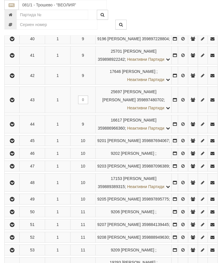
click at [13, 16] on icon "button" at bounding box center [12, 14] width 7 height 4
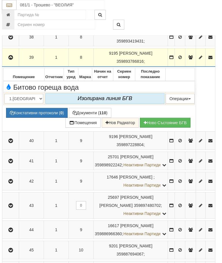
scroll to position [886, 2]
click at [10, 60] on icon "button" at bounding box center [11, 58] width 7 height 4
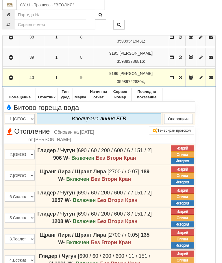
click at [12, 80] on icon "button" at bounding box center [11, 78] width 7 height 4
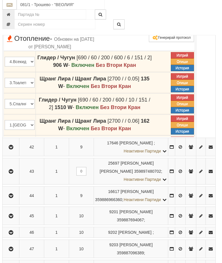
scroll to position [999, 2]
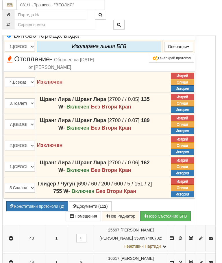
click at [11, 8] on icon "button" at bounding box center [11, 5] width 7 height 4
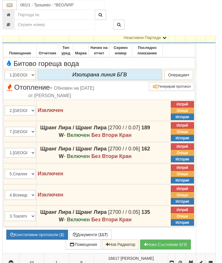
click at [12, 32] on icon "button" at bounding box center [11, 30] width 7 height 4
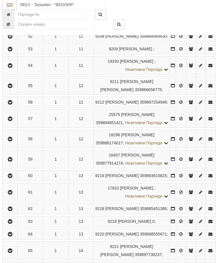
scroll to position [1022, 2]
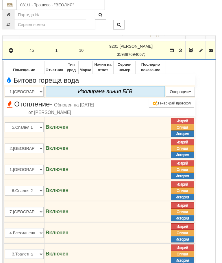
click at [12, 53] on icon "button" at bounding box center [11, 51] width 7 height 4
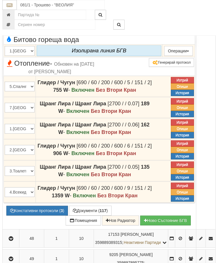
click at [10, 12] on icon "button" at bounding box center [11, 10] width 7 height 4
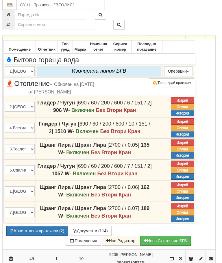
click at [12, 32] on icon "button" at bounding box center [11, 30] width 7 height 4
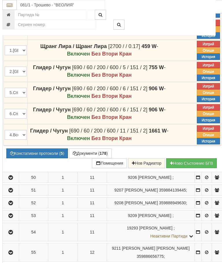
scroll to position [1066, 2]
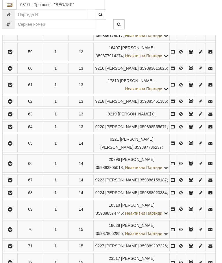
scroll to position [1134, 2]
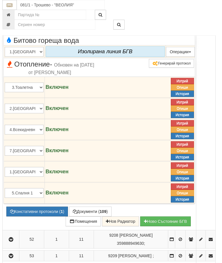
scroll to position [1169, 2]
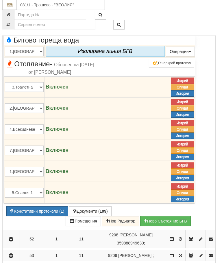
click at [14, 12] on icon "button" at bounding box center [11, 10] width 7 height 4
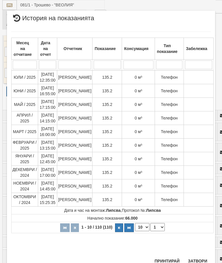
scroll to position [507, 0]
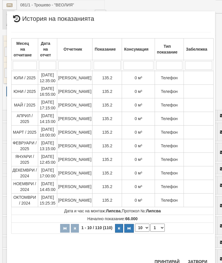
click at [195, 261] on button "Затвори" at bounding box center [197, 261] width 26 height 9
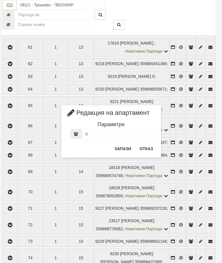
click at [152, 147] on button "Отказ" at bounding box center [146, 148] width 21 height 9
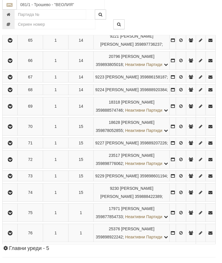
scroll to position [1234, 2]
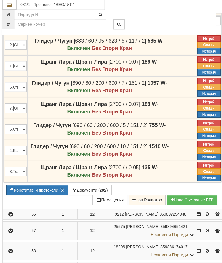
scroll to position [1116, 2]
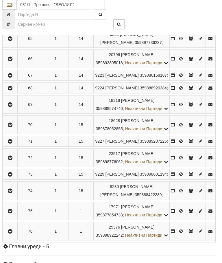
scroll to position [1242, 2]
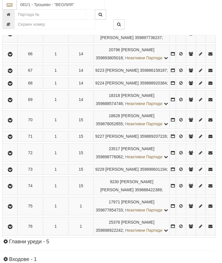
scroll to position [1242, 2]
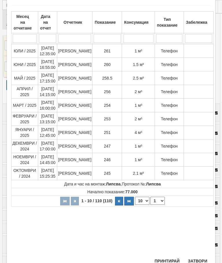
scroll to position [30, 0]
click at [200, 260] on button "Затвори" at bounding box center [197, 260] width 26 height 9
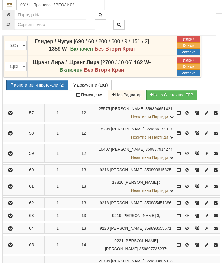
scroll to position [1284, 2]
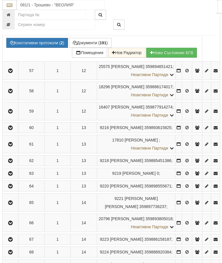
click at [38, 48] on button "Констативни протоколи ( 2 )" at bounding box center [37, 43] width 62 height 10
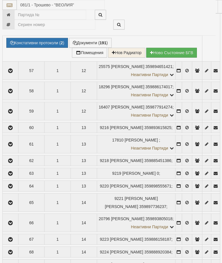
select select "10"
select select "1"
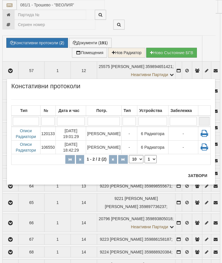
click at [194, 176] on button "Затвори" at bounding box center [197, 175] width 26 height 9
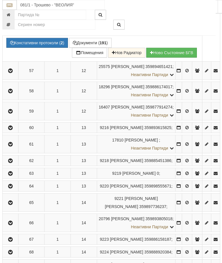
scroll to position [1290, 2]
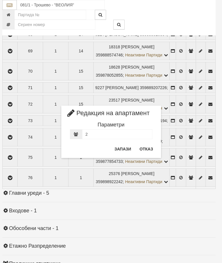
click at [149, 148] on button "Отказ" at bounding box center [146, 148] width 21 height 9
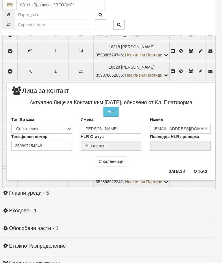
click at [202, 168] on button "Отказ" at bounding box center [200, 171] width 21 height 9
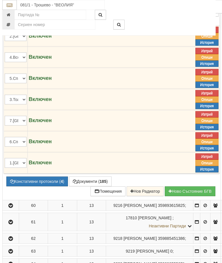
scroll to position [1224, 2]
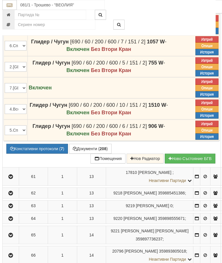
scroll to position [1267, 2]
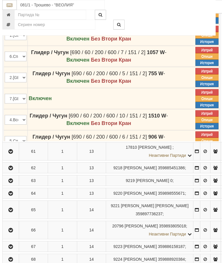
scroll to position [1267, 2]
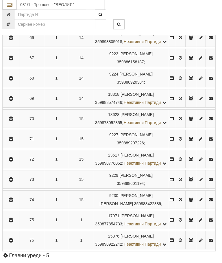
scroll to position [1530, 2]
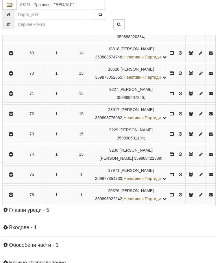
scroll to position [1531, 2]
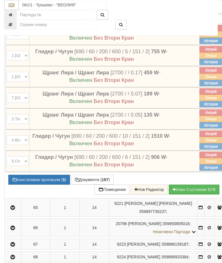
scroll to position [1329, 0]
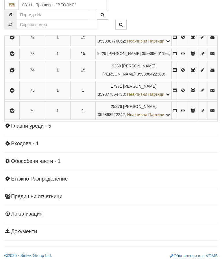
scroll to position [1554, 0]
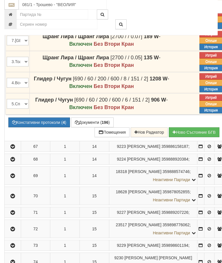
scroll to position [1376, 0]
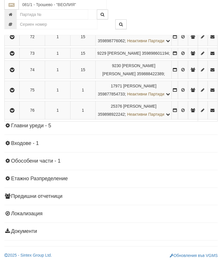
scroll to position [1546, 0]
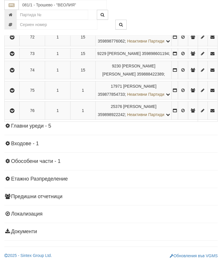
click at [15, 6] on icon "button" at bounding box center [12, 4] width 7 height 4
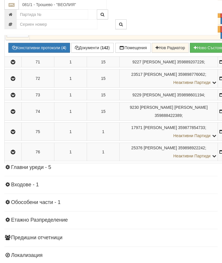
scroll to position [1427, 0]
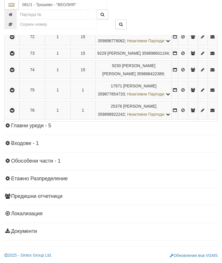
scroll to position [1593, 0]
click at [14, 23] on icon "button" at bounding box center [12, 21] width 7 height 4
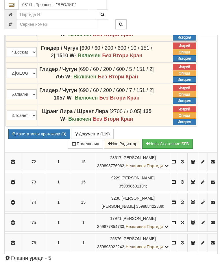
scroll to position [1636, 0]
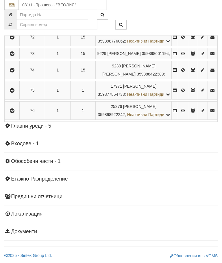
click at [16, 39] on icon "button" at bounding box center [12, 37] width 7 height 4
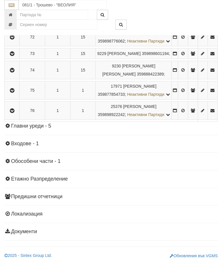
scroll to position [1724, 0]
click at [13, 56] on icon "button" at bounding box center [12, 54] width 7 height 4
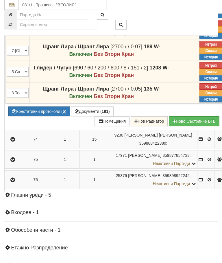
scroll to position [1503, 0]
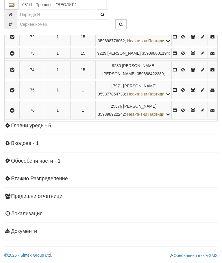
click at [14, 72] on icon "button" at bounding box center [12, 70] width 7 height 4
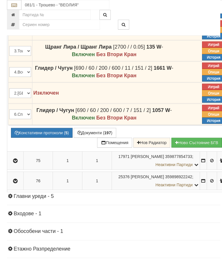
scroll to position [1518, 0]
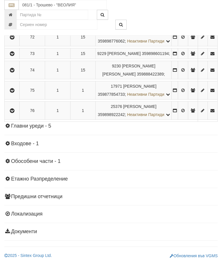
scroll to position [1746, 0]
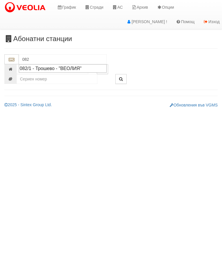
click at [65, 71] on div "082/1 - Трошево - "ВЕОЛИЯ"" at bounding box center [63, 68] width 86 height 7
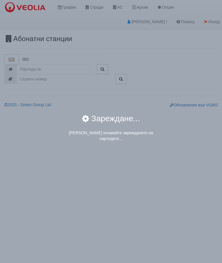
type input "082/1 - Трошево - "ВЕОЛИЯ""
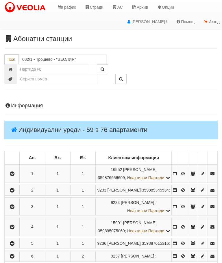
click at [13, 176] on icon "button" at bounding box center [12, 174] width 7 height 4
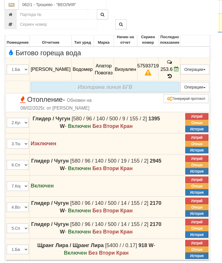
scroll to position [151, 0]
click at [39, 263] on button "Зареждане..." at bounding box center [25, 268] width 35 height 10
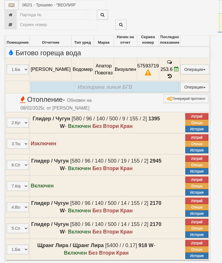
select select "10"
select select "1"
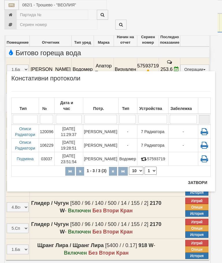
scroll to position [172, 0]
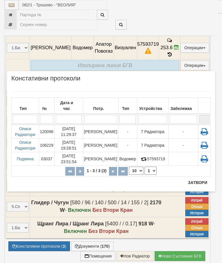
click at [191, 184] on button "Затвори" at bounding box center [197, 182] width 26 height 9
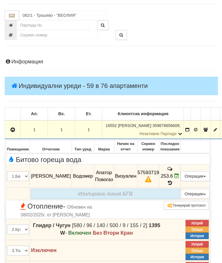
scroll to position [44, 0]
click at [10, 132] on button "button" at bounding box center [12, 129] width 14 height 9
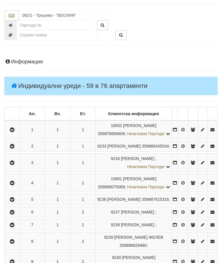
click at [14, 148] on icon "button" at bounding box center [12, 146] width 7 height 4
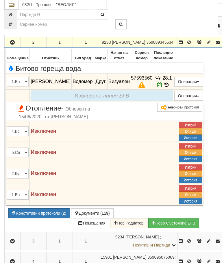
click at [34, 218] on button "Констативни протоколи ( 2 )" at bounding box center [39, 213] width 62 height 10
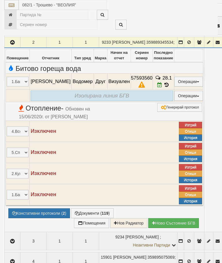
select select "10"
select select "1"
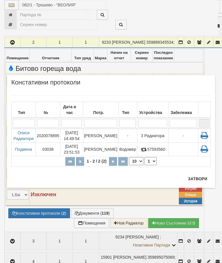
scroll to position [169, 0]
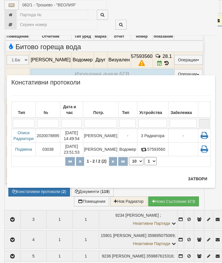
click at [194, 179] on button "Затвори" at bounding box center [197, 178] width 26 height 9
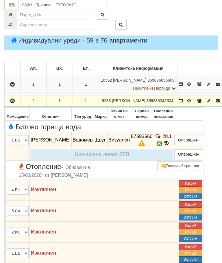
scroll to position [90, 0]
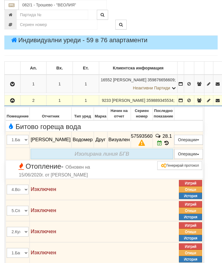
click at [10, 103] on icon "button" at bounding box center [12, 101] width 7 height 4
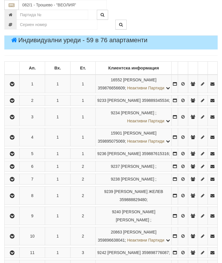
click at [10, 119] on icon "button" at bounding box center [12, 117] width 7 height 4
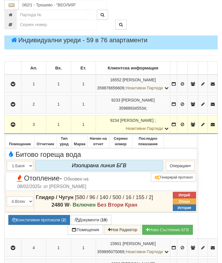
click at [11, 127] on icon "button" at bounding box center [13, 125] width 7 height 4
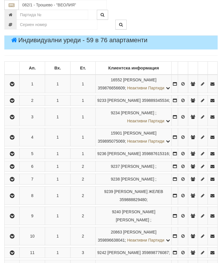
click at [13, 139] on icon "button" at bounding box center [12, 137] width 7 height 4
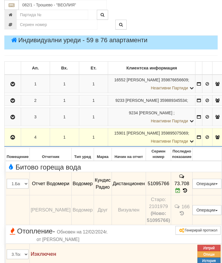
click at [13, 139] on icon "button" at bounding box center [12, 137] width 7 height 4
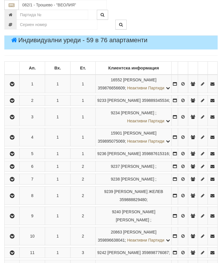
click at [13, 156] on icon "button" at bounding box center [12, 154] width 7 height 4
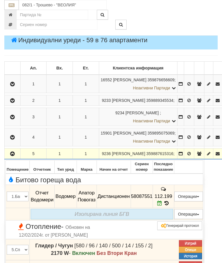
click at [18, 158] on button "button" at bounding box center [12, 153] width 14 height 9
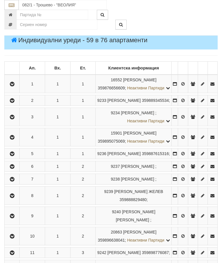
click at [15, 169] on icon "button" at bounding box center [12, 167] width 7 height 4
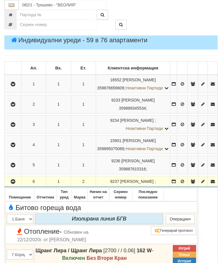
click at [13, 184] on icon "button" at bounding box center [13, 182] width 7 height 4
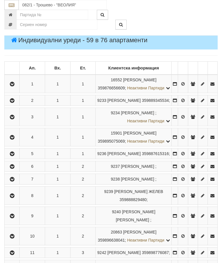
click at [13, 183] on button "button" at bounding box center [11, 179] width 13 height 9
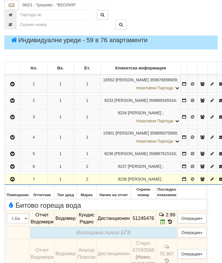
click at [12, 181] on icon "button" at bounding box center [12, 179] width 7 height 4
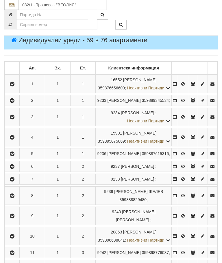
click at [15, 198] on icon "button" at bounding box center [12, 196] width 7 height 4
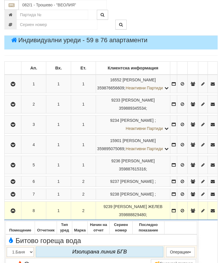
click at [14, 213] on icon "button" at bounding box center [13, 211] width 7 height 4
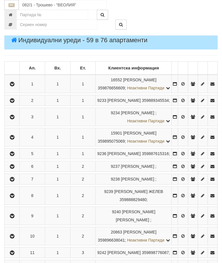
click at [17, 240] on button "button" at bounding box center [11, 236] width 13 height 9
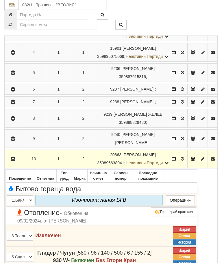
scroll to position [181, 0]
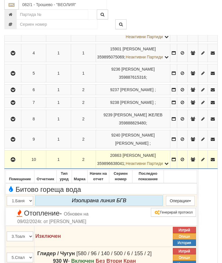
click at [11, 162] on icon "button" at bounding box center [13, 160] width 7 height 4
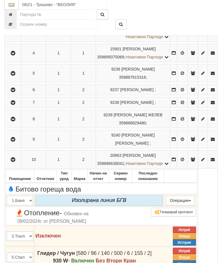
scroll to position [181, 0]
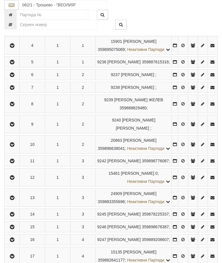
click at [16, 126] on icon "button" at bounding box center [12, 124] width 7 height 4
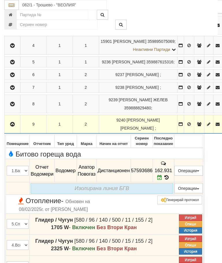
click at [14, 126] on icon "button" at bounding box center [12, 124] width 7 height 4
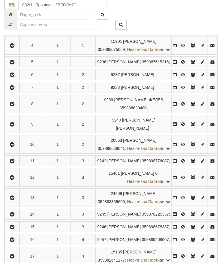
click at [13, 163] on icon "button" at bounding box center [12, 161] width 7 height 4
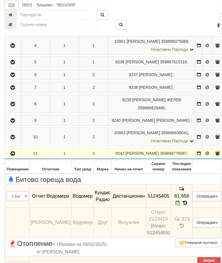
click at [14, 158] on button "button" at bounding box center [12, 153] width 14 height 9
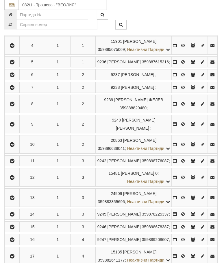
click at [16, 180] on icon "button" at bounding box center [12, 178] width 7 height 4
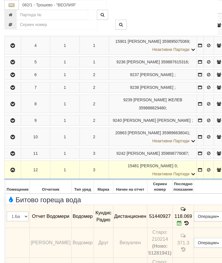
click at [14, 172] on icon "button" at bounding box center [12, 170] width 7 height 4
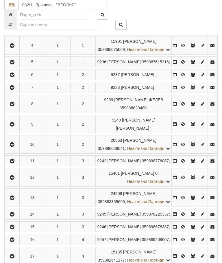
click at [14, 200] on icon "button" at bounding box center [12, 198] width 7 height 4
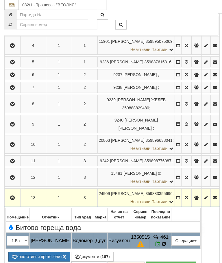
click at [171, 249] on td "461" at bounding box center [160, 240] width 21 height 16
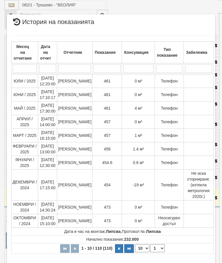
select select "10"
select select "1"
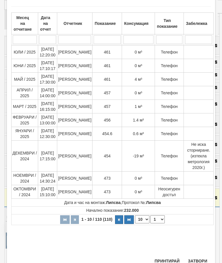
scroll to position [413, 0]
click at [201, 258] on button "Затвори" at bounding box center [197, 260] width 26 height 9
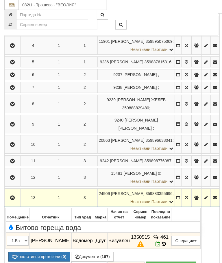
click at [12, 200] on icon "button" at bounding box center [12, 198] width 7 height 4
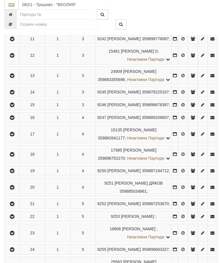
click at [18, 97] on button "button" at bounding box center [11, 92] width 13 height 9
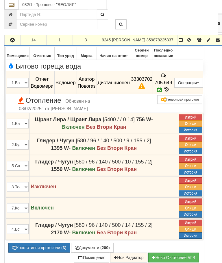
scroll to position [357, 0]
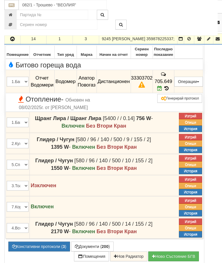
click at [71, 251] on button "Документи ( 200 )" at bounding box center [92, 246] width 43 height 10
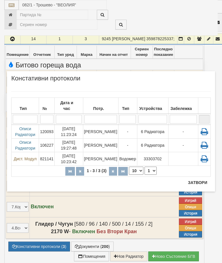
click at [108, 129] on td "[PERSON_NAME]" at bounding box center [100, 132] width 35 height 14
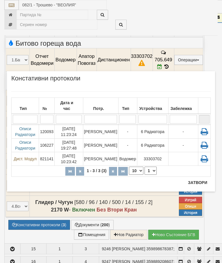
click at [198, 182] on button "Затвори" at bounding box center [197, 182] width 26 height 9
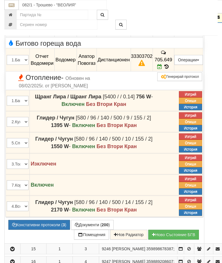
click at [67, 145] on td "Глидер / Чугун [580 / 96 / 140 / 500 / 10 / 155 / 2] 1550 W - Включен Без Втори…" at bounding box center [116, 142] width 173 height 21
click at [15, 21] on button "button" at bounding box center [12, 17] width 14 height 9
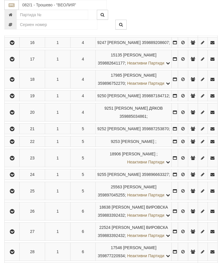
click at [14, 32] on icon "button" at bounding box center [12, 30] width 7 height 4
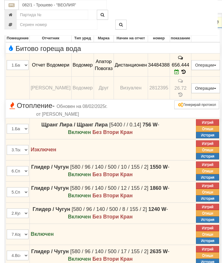
click at [11, 25] on icon "button" at bounding box center [12, 23] width 7 height 4
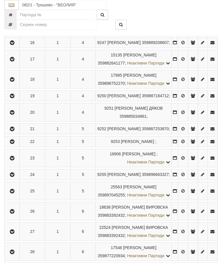
click at [11, 47] on button "button" at bounding box center [11, 42] width 13 height 9
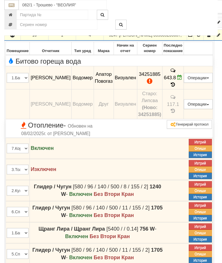
click at [14, 37] on icon "button" at bounding box center [12, 35] width 7 height 4
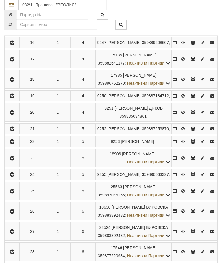
click at [16, 63] on button "button" at bounding box center [11, 59] width 13 height 9
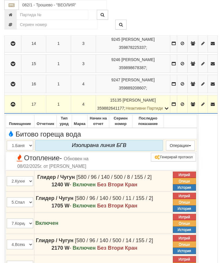
click at [13, 106] on icon "button" at bounding box center [13, 104] width 7 height 4
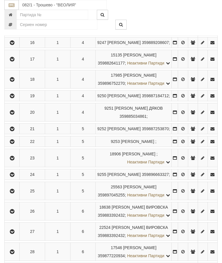
click at [17, 84] on button "button" at bounding box center [11, 79] width 13 height 9
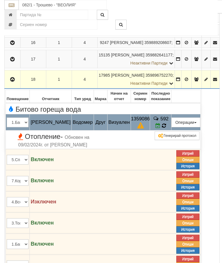
click at [171, 130] on td "592" at bounding box center [160, 122] width 21 height 16
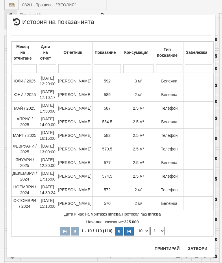
scroll to position [692, 0]
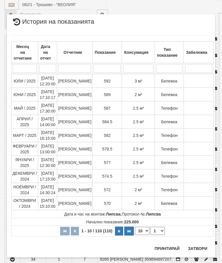
click at [200, 246] on button "Затвори" at bounding box center [197, 248] width 26 height 9
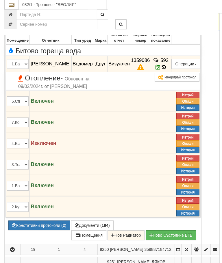
scroll to position [437, 0]
click at [43, 230] on button "Констативни протоколи ( 2 )" at bounding box center [39, 225] width 62 height 10
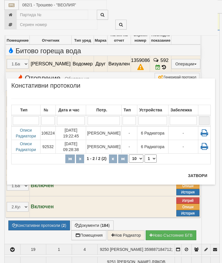
click at [197, 177] on button "Затвори" at bounding box center [197, 175] width 26 height 9
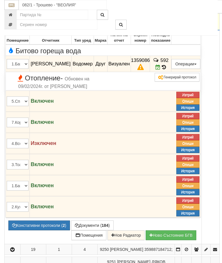
click at [10, 23] on icon "button" at bounding box center [12, 21] width 7 height 4
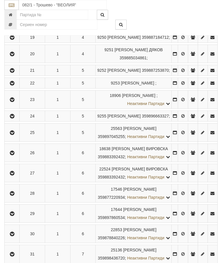
click at [13, 40] on icon "button" at bounding box center [12, 38] width 7 height 4
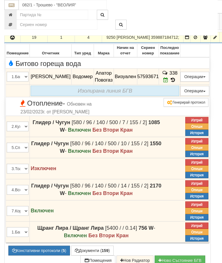
click at [13, 40] on icon "button" at bounding box center [12, 38] width 7 height 4
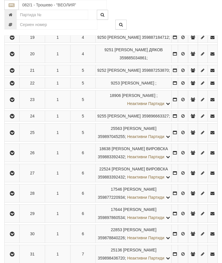
click at [13, 56] on icon "button" at bounding box center [12, 54] width 7 height 4
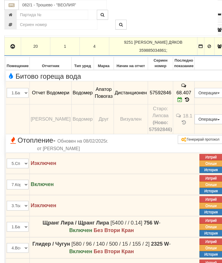
click at [14, 49] on icon "button" at bounding box center [12, 47] width 7 height 4
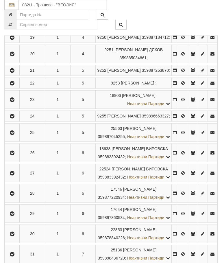
click at [15, 73] on icon "button" at bounding box center [12, 71] width 7 height 4
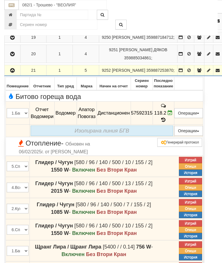
click at [12, 73] on icon "button" at bounding box center [12, 71] width 7 height 4
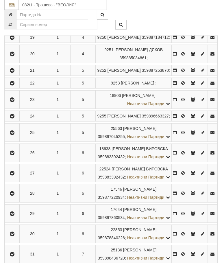
click at [15, 85] on icon "button" at bounding box center [12, 83] width 7 height 4
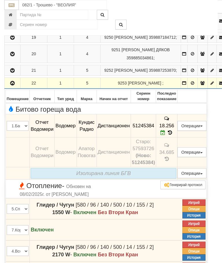
click at [16, 87] on button "button" at bounding box center [12, 83] width 14 height 9
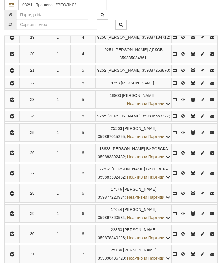
click at [14, 102] on icon "button" at bounding box center [12, 100] width 7 height 4
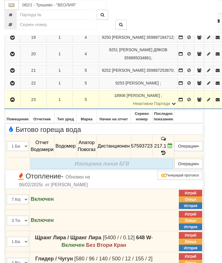
click at [15, 102] on icon "button" at bounding box center [12, 100] width 7 height 4
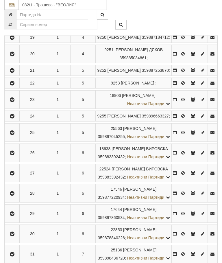
click at [17, 120] on button "button" at bounding box center [11, 116] width 13 height 9
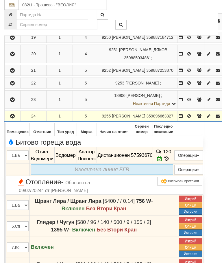
click at [16, 120] on button "button" at bounding box center [12, 116] width 14 height 9
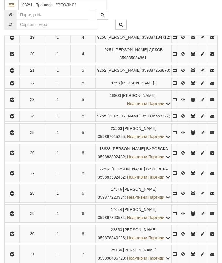
click at [18, 137] on button "button" at bounding box center [11, 132] width 13 height 9
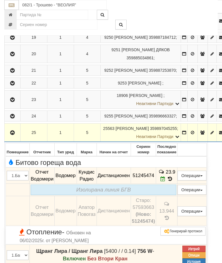
click at [16, 135] on icon "button" at bounding box center [12, 133] width 7 height 4
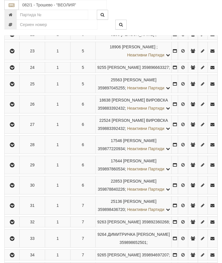
scroll to position [504, 0]
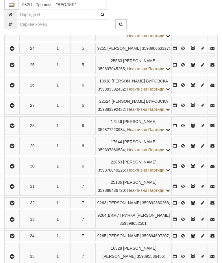
click at [12, 88] on icon "button" at bounding box center [12, 86] width 7 height 4
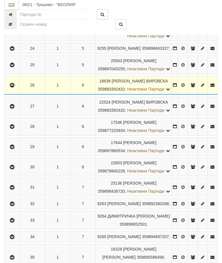
scroll to position [504, 0]
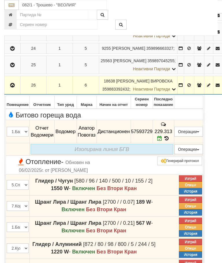
click at [14, 89] on button "button" at bounding box center [12, 85] width 14 height 9
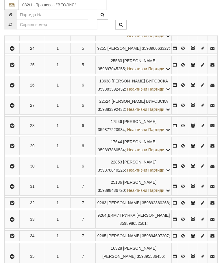
click at [11, 108] on icon "button" at bounding box center [12, 106] width 7 height 4
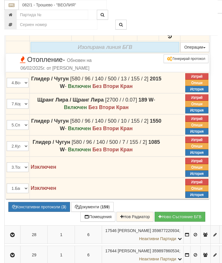
scroll to position [626, 0]
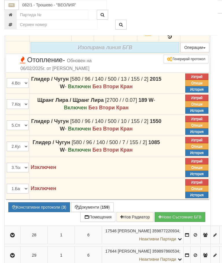
click at [42, 212] on button "Констативни протоколи ( 3 )" at bounding box center [39, 207] width 62 height 10
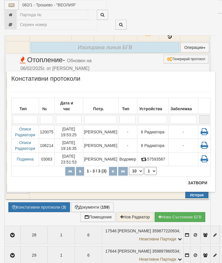
click at [125, 133] on td "-" at bounding box center [127, 132] width 19 height 14
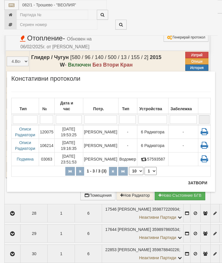
click at [195, 180] on button "Затвори" at bounding box center [197, 182] width 26 height 9
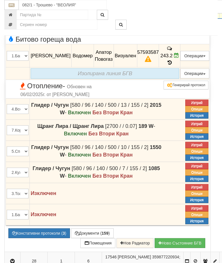
scroll to position [597, 0]
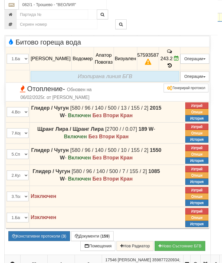
click at [14, 15] on icon "button" at bounding box center [12, 13] width 7 height 4
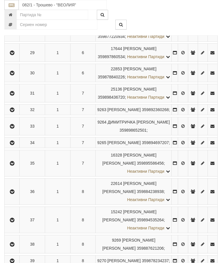
click at [16, 35] on icon "button" at bounding box center [12, 33] width 7 height 4
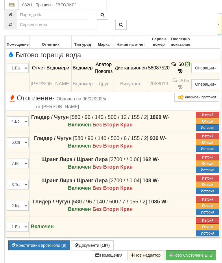
click at [15, 27] on icon "button" at bounding box center [12, 25] width 7 height 4
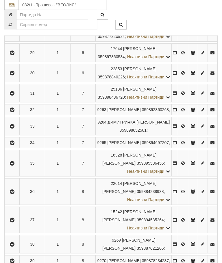
click at [14, 55] on icon "button" at bounding box center [12, 53] width 7 height 4
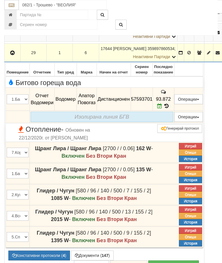
click at [14, 55] on icon "button" at bounding box center [12, 53] width 7 height 4
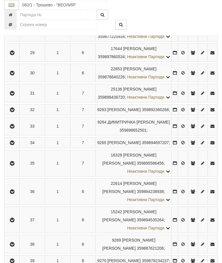
click at [16, 77] on button "button" at bounding box center [11, 73] width 13 height 9
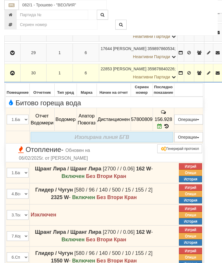
click at [15, 75] on icon "button" at bounding box center [12, 73] width 7 height 4
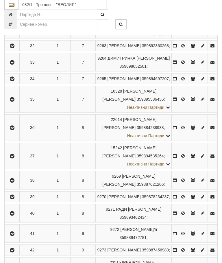
click at [13, 32] on icon "button" at bounding box center [12, 30] width 7 height 4
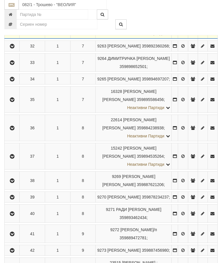
scroll to position [661, 0]
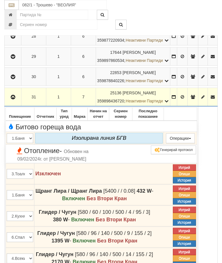
click at [14, 99] on icon "button" at bounding box center [13, 97] width 7 height 4
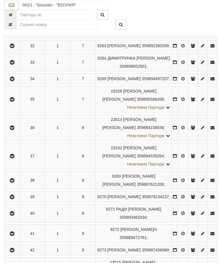
click at [16, 48] on icon "button" at bounding box center [12, 46] width 7 height 4
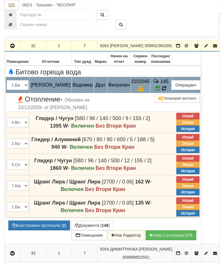
click at [166, 91] on icon at bounding box center [164, 88] width 5 height 5
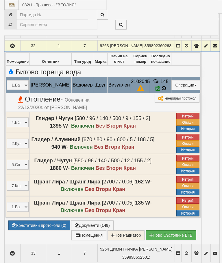
select select "10"
select select "1"
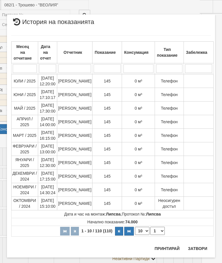
scroll to position [758, 17]
click at [198, 248] on button "Затвори" at bounding box center [197, 248] width 26 height 9
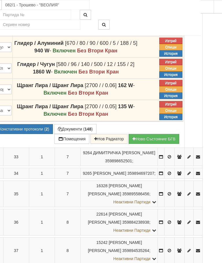
scroll to position [758, 0]
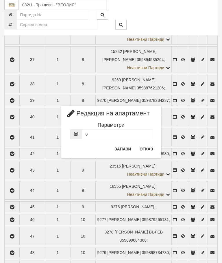
click at [149, 147] on button "Отказ" at bounding box center [146, 148] width 21 height 9
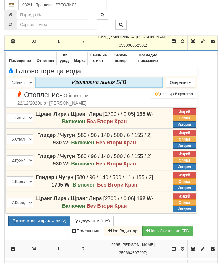
click at [13, 43] on icon "button" at bounding box center [13, 41] width 7 height 4
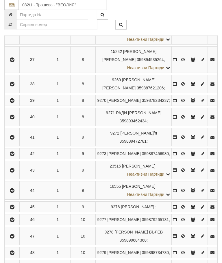
click at [15, 5] on icon "button" at bounding box center [12, 3] width 7 height 4
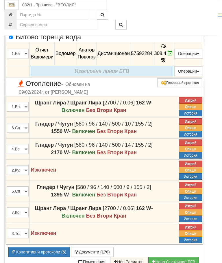
click at [13, 5] on icon "button" at bounding box center [12, 3] width 7 height 4
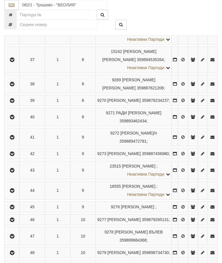
click at [16, 45] on td at bounding box center [12, 31] width 15 height 26
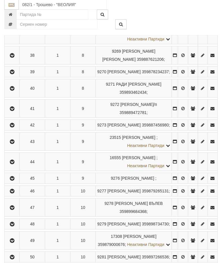
scroll to position [786, 0]
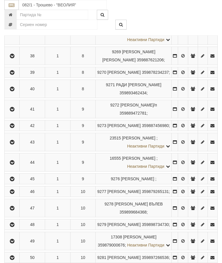
click at [15, 5] on icon "button" at bounding box center [12, 3] width 7 height 4
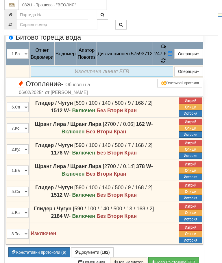
click at [166, 63] on icon at bounding box center [163, 60] width 5 height 5
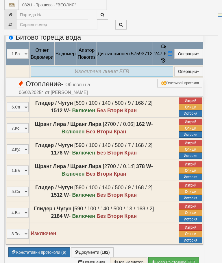
select select "10"
select select "1"
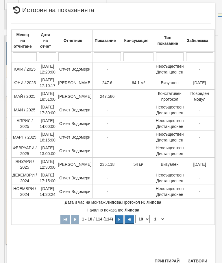
scroll to position [384, 0]
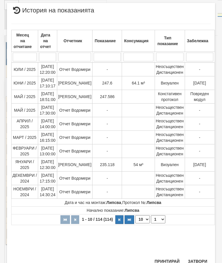
click at [199, 263] on button "Затвори" at bounding box center [197, 260] width 26 height 9
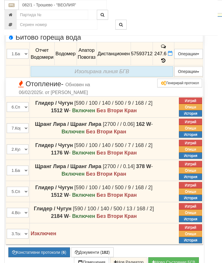
click at [16, 8] on button "button" at bounding box center [12, 3] width 14 height 9
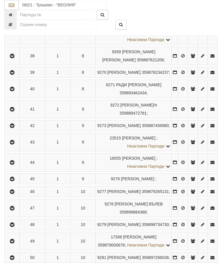
click at [17, 36] on button "button" at bounding box center [11, 31] width 13 height 9
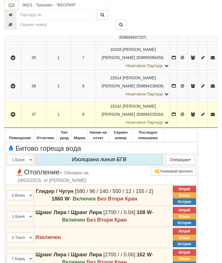
click at [9, 119] on button "button" at bounding box center [12, 114] width 15 height 9
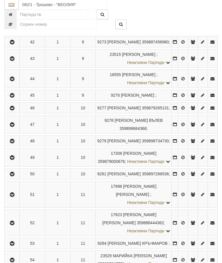
scroll to position [869, 0]
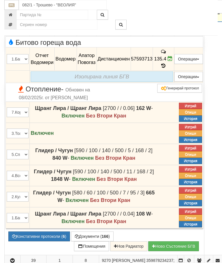
scroll to position [830, 0]
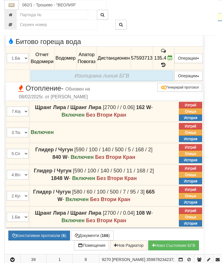
click at [13, 14] on icon "button" at bounding box center [12, 12] width 7 height 4
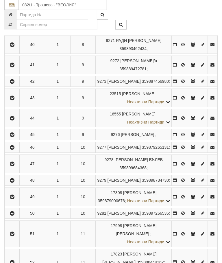
click at [14, 34] on td at bounding box center [12, 28] width 15 height 11
click at [15, 30] on icon "button" at bounding box center [12, 28] width 7 height 4
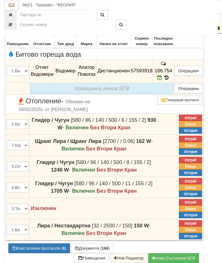
click at [14, 30] on icon "button" at bounding box center [12, 28] width 7 height 4
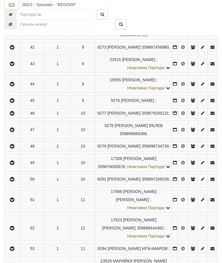
scroll to position [864, 0]
click at [12, 13] on icon "button" at bounding box center [12, 11] width 7 height 4
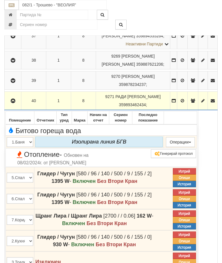
click at [13, 103] on icon "button" at bounding box center [13, 101] width 7 height 4
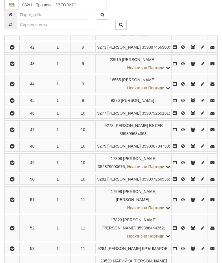
click at [15, 35] on button "button" at bounding box center [11, 30] width 13 height 9
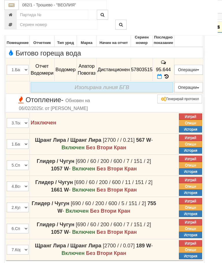
click at [174, 81] on td "95.644" at bounding box center [163, 69] width 21 height 23
click at [163, 79] on span at bounding box center [160, 76] width 6 height 5
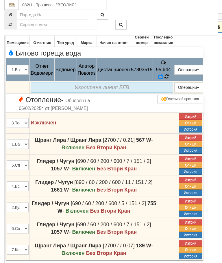
click at [169, 79] on icon at bounding box center [166, 76] width 5 height 5
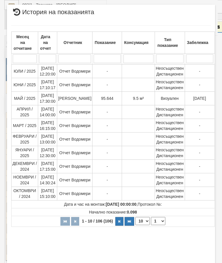
scroll to position [19, 0]
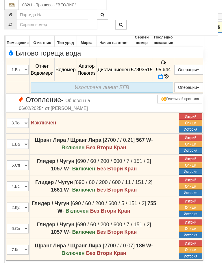
click at [11, 29] on icon "button" at bounding box center [12, 27] width 7 height 4
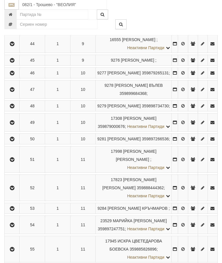
click at [14, 10] on icon "button" at bounding box center [12, 7] width 7 height 4
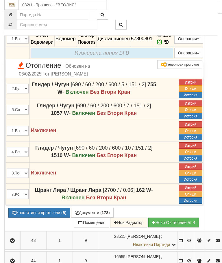
click at [13, 2] on icon "button" at bounding box center [12, 0] width 7 height 4
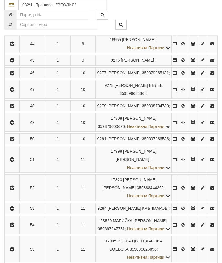
click at [11, 26] on icon "button" at bounding box center [12, 24] width 7 height 4
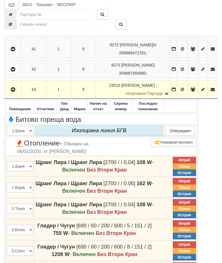
scroll to position [948, 0]
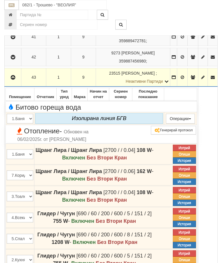
click at [15, 80] on icon "button" at bounding box center [13, 77] width 7 height 4
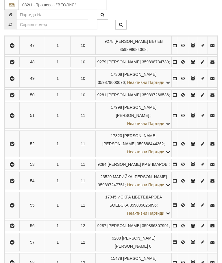
click at [14, 2] on icon "button" at bounding box center [12, 0] width 7 height 4
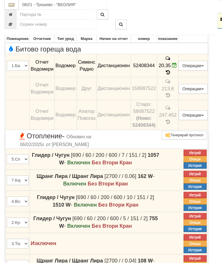
scroll to position [922, 0]
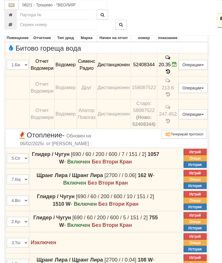
click at [15, 21] on icon "button" at bounding box center [12, 18] width 7 height 4
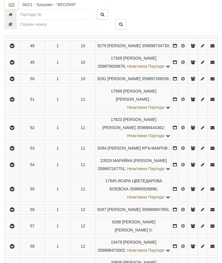
scroll to position [966, 0]
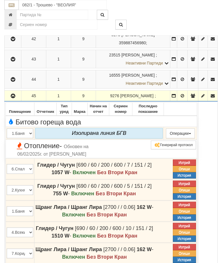
click at [13, 98] on icon "button" at bounding box center [13, 96] width 7 height 4
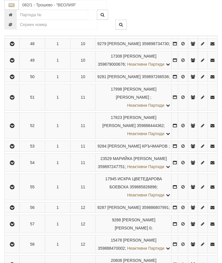
click at [18, 15] on button "button" at bounding box center [11, 10] width 13 height 9
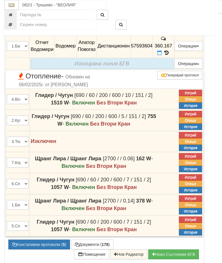
click at [170, 55] on icon at bounding box center [166, 52] width 6 height 5
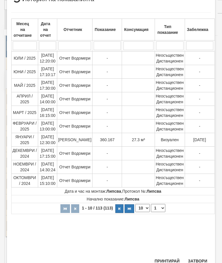
scroll to position [167, 0]
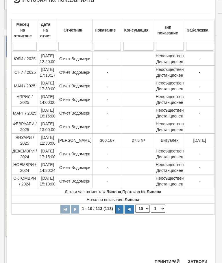
click at [200, 259] on button "Затвори" at bounding box center [197, 261] width 26 height 9
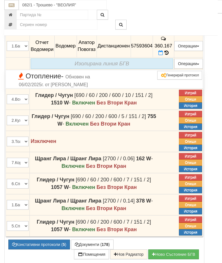
click at [10, 5] on icon "button" at bounding box center [12, 3] width 7 height 4
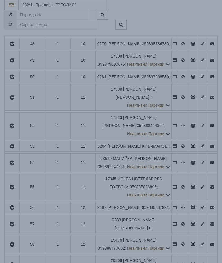
click at [183, 263] on div "× Зареждане... Данните за апартамента се зареждат. Моля изчакайте..." at bounding box center [111, 131] width 222 height 263
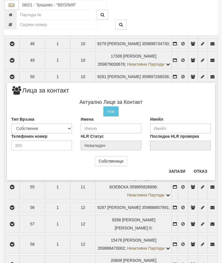
click at [202, 174] on button "Отказ" at bounding box center [200, 171] width 21 height 9
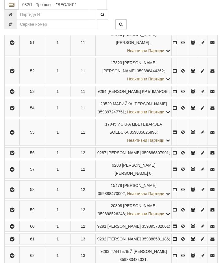
scroll to position [1020, 0]
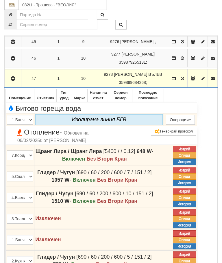
click at [10, 81] on icon "button" at bounding box center [13, 79] width 7 height 4
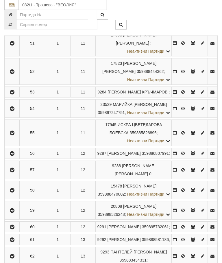
click at [16, 10] on button "button" at bounding box center [11, 6] width 13 height 9
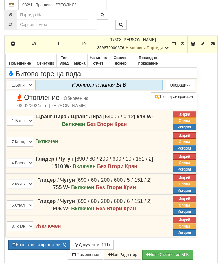
scroll to position [1095, 0]
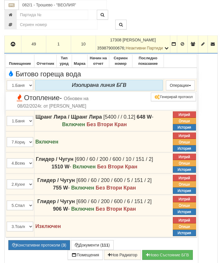
click at [19, 48] on button "button" at bounding box center [12, 44] width 15 height 9
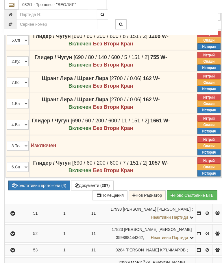
scroll to position [1070, 0]
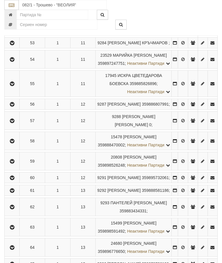
scroll to position [1074, 0]
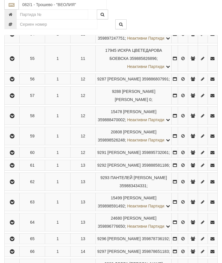
scroll to position [1095, 0]
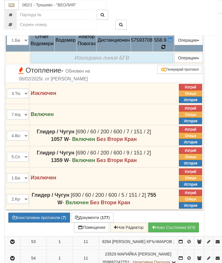
click at [166, 50] on icon at bounding box center [163, 47] width 4 height 5
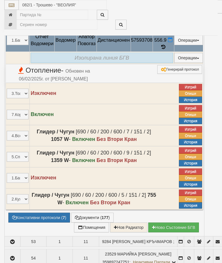
select select "10"
select select "1"
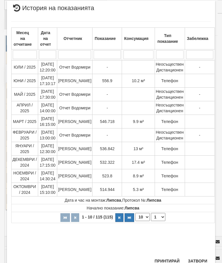
click at [197, 261] on button "Затвори" at bounding box center [197, 260] width 26 height 9
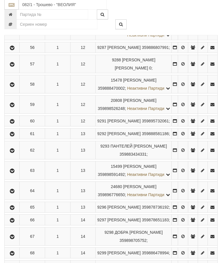
scroll to position [1127, 0]
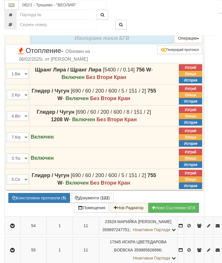
click at [169, 30] on icon at bounding box center [166, 27] width 5 height 5
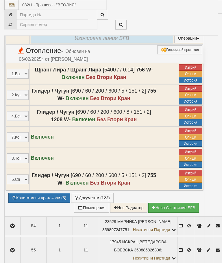
select select "10"
select select "1"
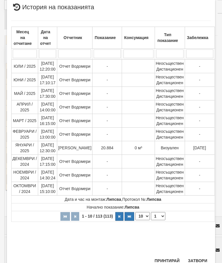
scroll to position [332, 0]
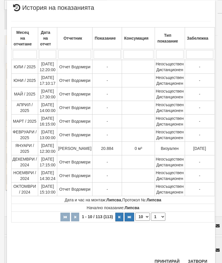
click at [194, 260] on button "Затвори" at bounding box center [197, 260] width 26 height 9
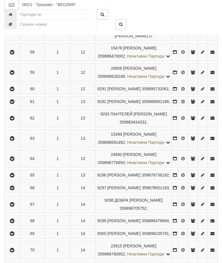
scroll to position [1158, 0]
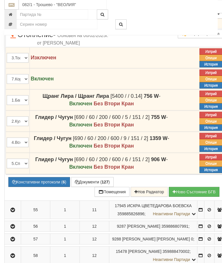
scroll to position [1124, 0]
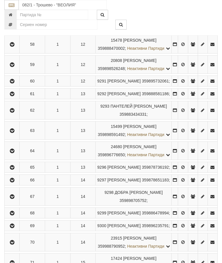
scroll to position [1165, 0]
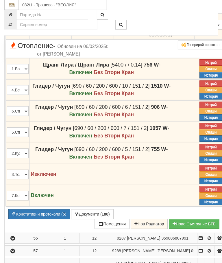
scroll to position [1135, 0]
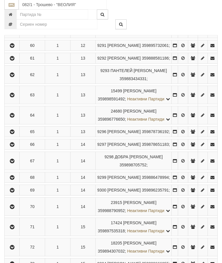
scroll to position [1202, 0]
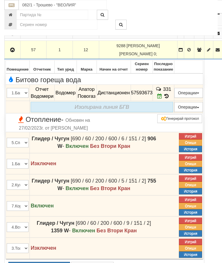
scroll to position [1120, 0]
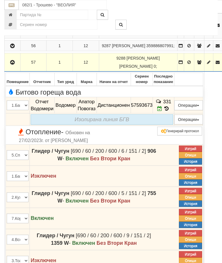
click at [12, 67] on button "button" at bounding box center [12, 62] width 14 height 9
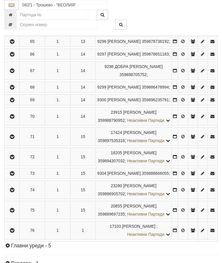
scroll to position [1297, 0]
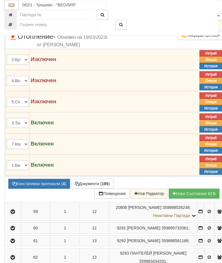
scroll to position [1183, 0]
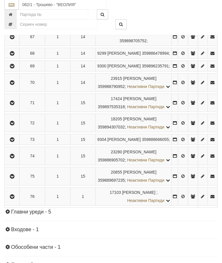
scroll to position [1383, 0]
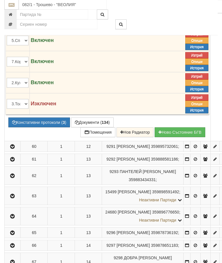
scroll to position [1265, 0]
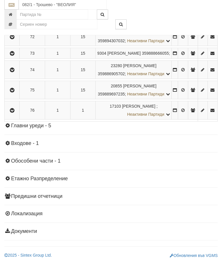
scroll to position [1472, 0]
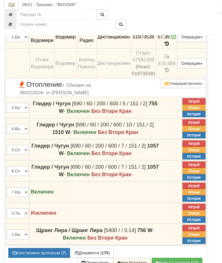
scroll to position [1237, 0]
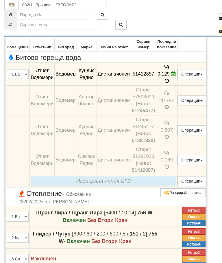
scroll to position [1213, 0]
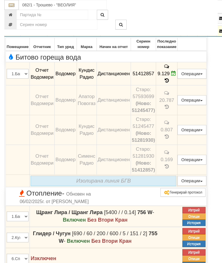
click at [17, 35] on button "button" at bounding box center [12, 31] width 14 height 9
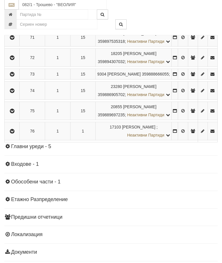
scroll to position [1394, 0]
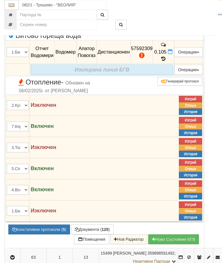
scroll to position [1258, 0]
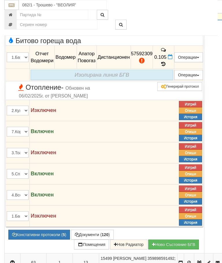
click at [6, 15] on button "button" at bounding box center [12, 10] width 14 height 9
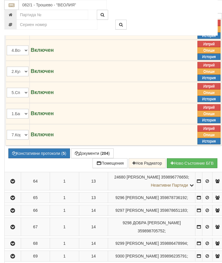
scroll to position [1306, 0]
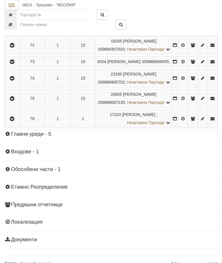
scroll to position [1403, 0]
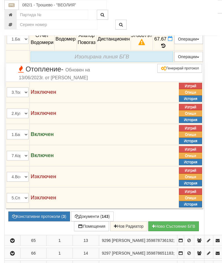
scroll to position [1264, 0]
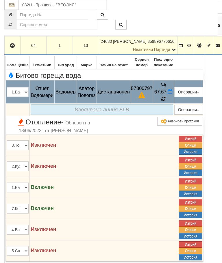
click at [166, 101] on icon at bounding box center [163, 98] width 5 height 5
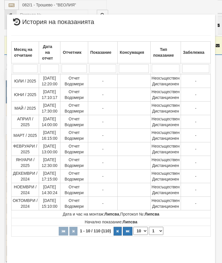
click at [157, 230] on select "1 2 3 4 5 6 7 8 9 10 11" at bounding box center [156, 231] width 14 height 8
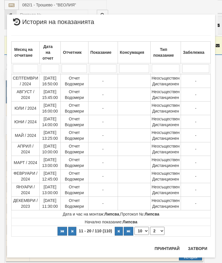
click at [159, 231] on select "1 2 3 4 5 6 7 8 9 10 11" at bounding box center [157, 231] width 14 height 8
select select "3"
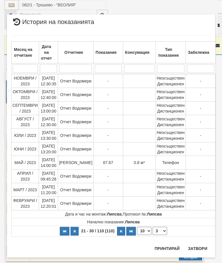
click at [197, 247] on button "Затвори" at bounding box center [197, 248] width 26 height 9
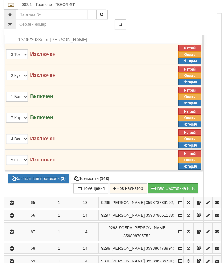
scroll to position [1354, 1]
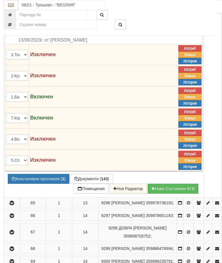
click at [43, 184] on button "Констативни протоколи ( 3 )" at bounding box center [39, 179] width 62 height 10
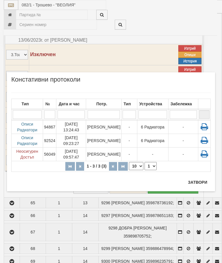
click at [200, 179] on button "Затвори" at bounding box center [197, 182] width 26 height 9
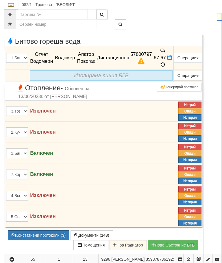
scroll to position [1289, 1]
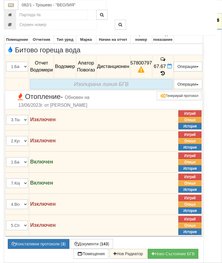
click at [12, 22] on icon "button" at bounding box center [11, 20] width 7 height 4
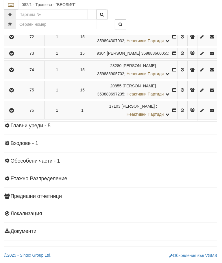
scroll to position [1481, 1]
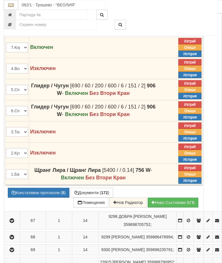
scroll to position [1359, 1]
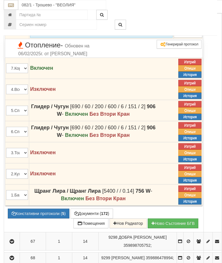
click at [165, 24] on icon at bounding box center [163, 21] width 4 height 5
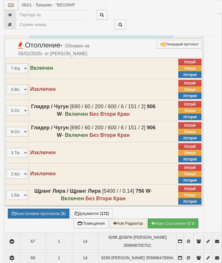
select select "10"
select select "1"
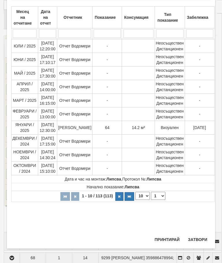
scroll to position [375, 0]
click at [198, 240] on button "Затвори" at bounding box center [197, 239] width 26 height 9
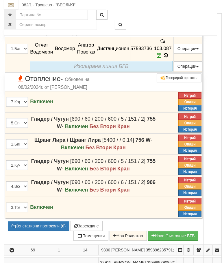
scroll to position [1316, 1]
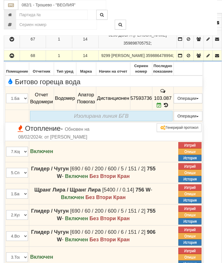
click at [15, 58] on icon "button" at bounding box center [11, 56] width 7 height 4
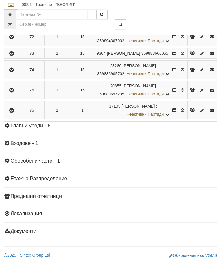
scroll to position [1532, 1]
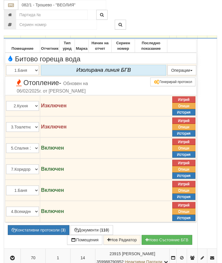
click at [14, 31] on icon "button" at bounding box center [12, 29] width 7 height 4
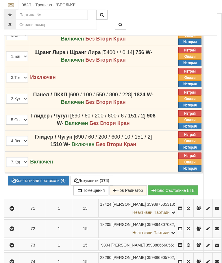
scroll to position [1444, 1]
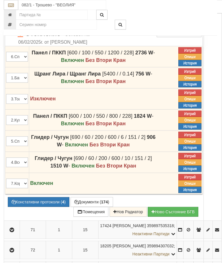
click at [168, 13] on icon at bounding box center [166, 10] width 4 height 5
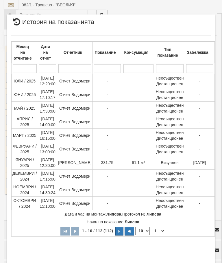
select select "10"
select select "1"
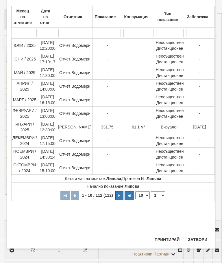
scroll to position [358, 0]
click at [197, 239] on button "Затвори" at bounding box center [197, 239] width 26 height 9
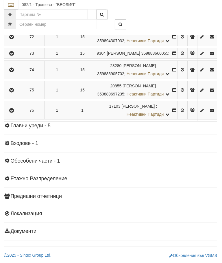
scroll to position [1657, 1]
click at [14, 19] on icon "button" at bounding box center [11, 17] width 7 height 4
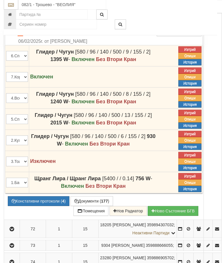
scroll to position [1465, 1]
click at [165, 12] on icon at bounding box center [163, 9] width 4 height 5
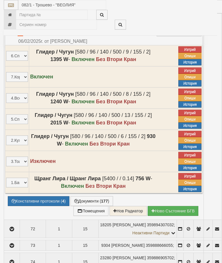
select select "10"
select select "1"
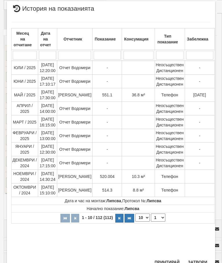
scroll to position [350, 0]
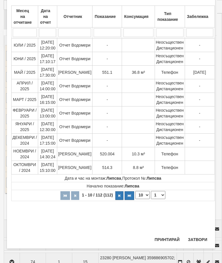
click at [201, 237] on button "Затвори" at bounding box center [197, 239] width 26 height 9
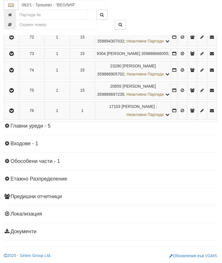
scroll to position [1644, 1]
click at [12, 39] on icon "button" at bounding box center [11, 37] width 7 height 4
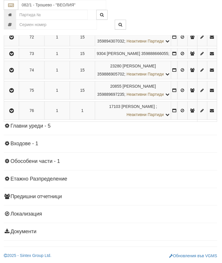
click at [15, 56] on icon "button" at bounding box center [11, 54] width 7 height 4
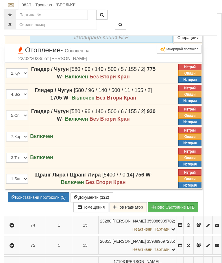
scroll to position [1464, 1]
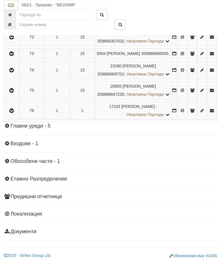
scroll to position [1721, 1]
click at [15, 74] on button "button" at bounding box center [11, 70] width 13 height 9
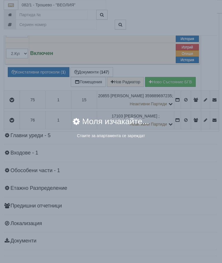
scroll to position [1593, 1]
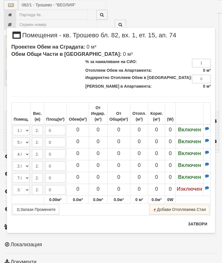
click at [198, 222] on button "Затвори" at bounding box center [197, 223] width 26 height 9
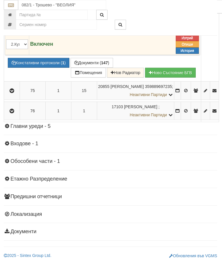
scroll to position [1667, 1]
click at [43, 68] on button "Зареждане..." at bounding box center [25, 63] width 35 height 10
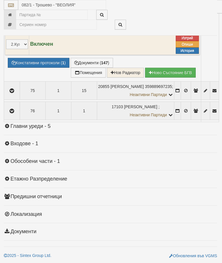
select select "10"
select select "1"
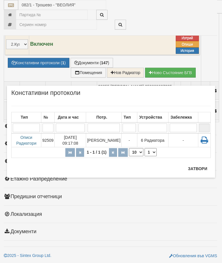
click at [193, 172] on button "Затвори" at bounding box center [197, 168] width 26 height 9
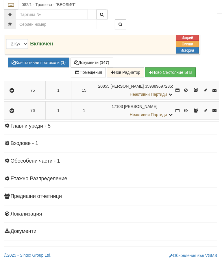
scroll to position [1608, 1]
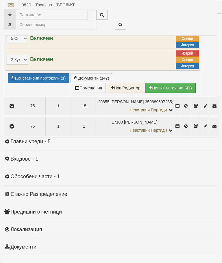
select select "10"
select select "1"
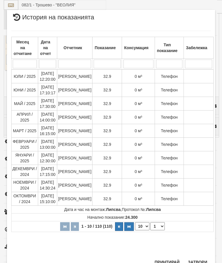
scroll to position [492, 0]
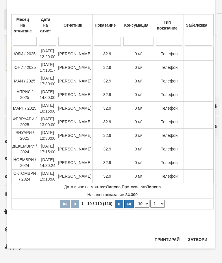
click at [197, 238] on button "Затвори" at bounding box center [197, 239] width 26 height 9
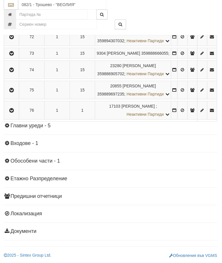
scroll to position [1719, 1]
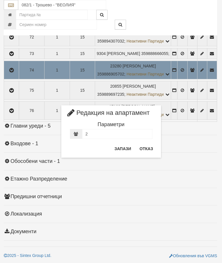
click at [152, 144] on button "Отказ" at bounding box center [146, 148] width 21 height 9
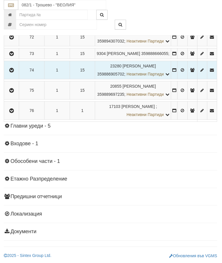
click at [12, 93] on icon "button" at bounding box center [11, 90] width 7 height 4
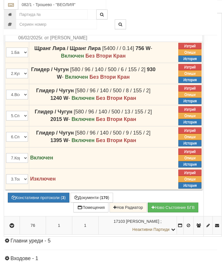
scroll to position [1535, 1]
click at [173, 11] on td "136" at bounding box center [162, 3] width 21 height 16
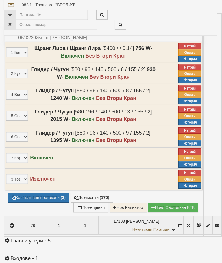
select select "10"
select select "1"
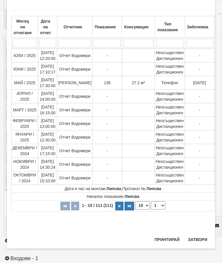
scroll to position [529, 0]
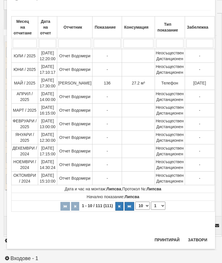
click at [197, 239] on button "Затвори" at bounding box center [197, 239] width 26 height 9
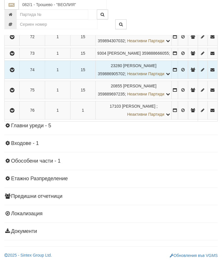
scroll to position [1768, 0]
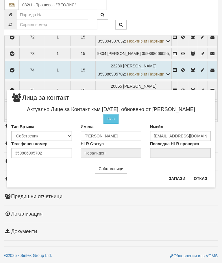
click at [204, 174] on button "Отказ" at bounding box center [200, 178] width 21 height 9
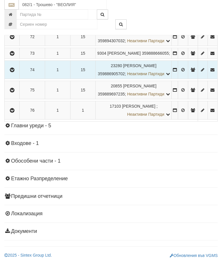
scroll to position [1528, 0]
